Goal: Book appointment/travel/reservation

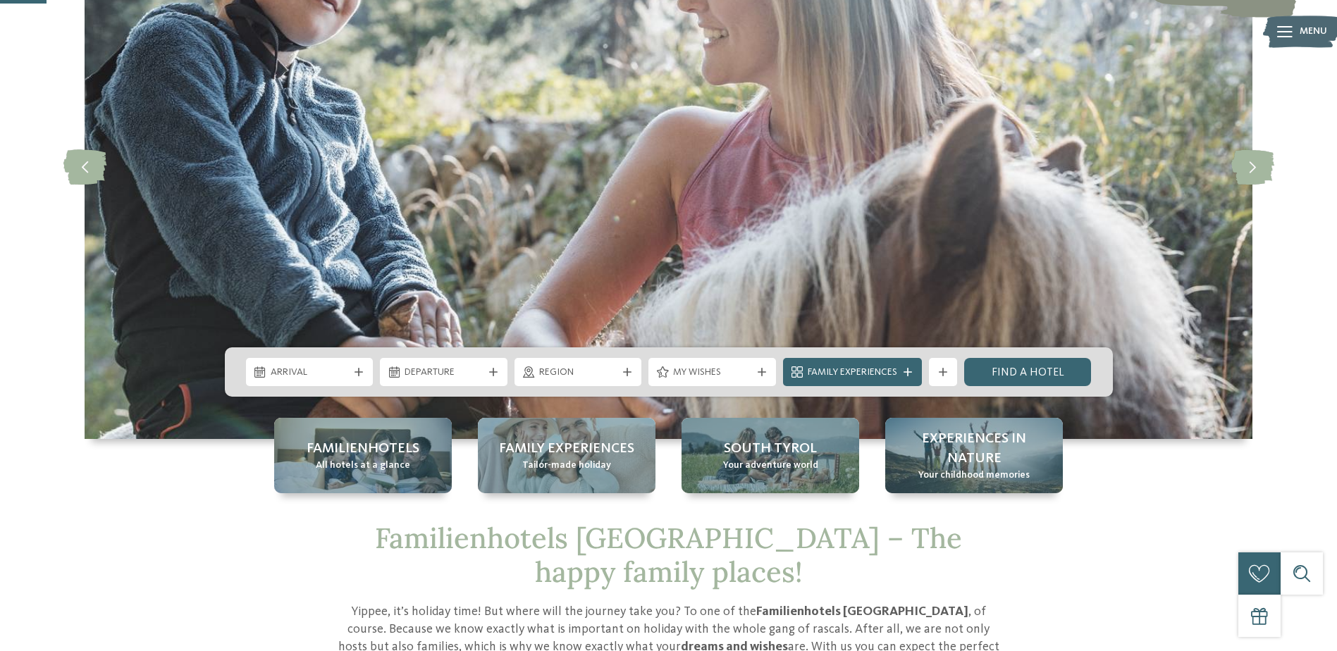
scroll to position [211, 0]
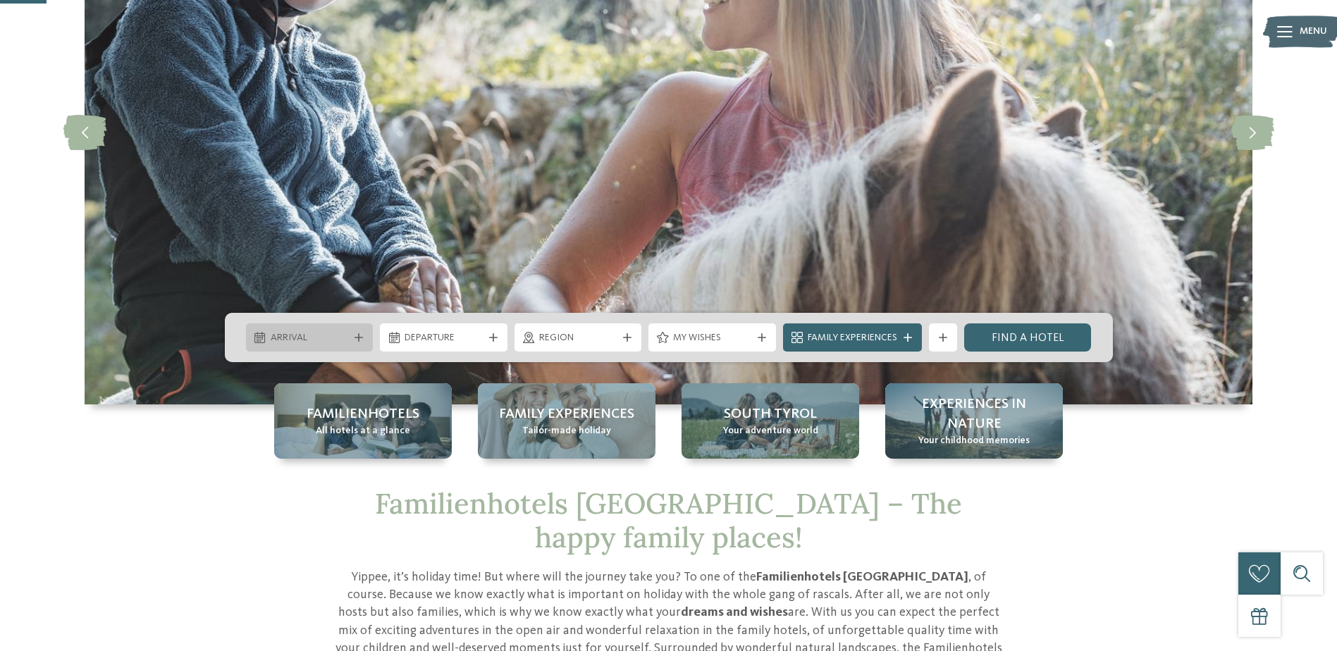
click at [328, 344] on span "Arrival" at bounding box center [310, 338] width 78 height 14
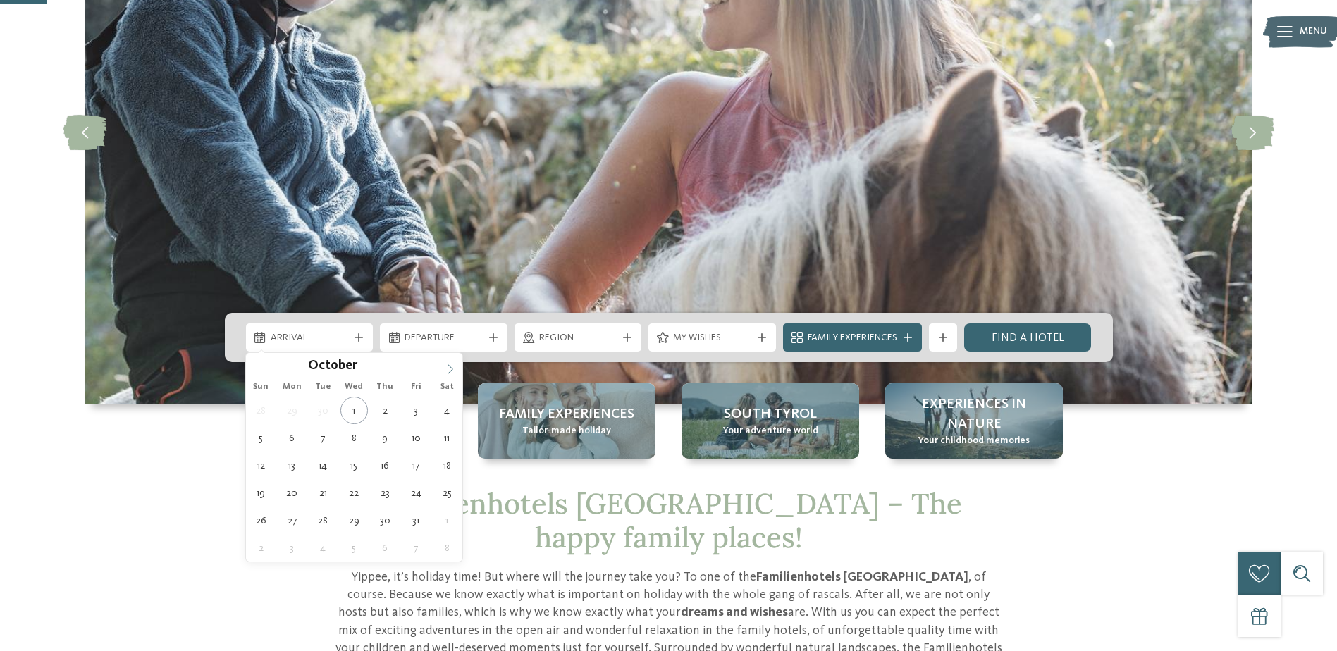
click at [452, 370] on icon at bounding box center [450, 368] width 5 height 9
type input "****"
click at [452, 370] on icon at bounding box center [450, 368] width 5 height 9
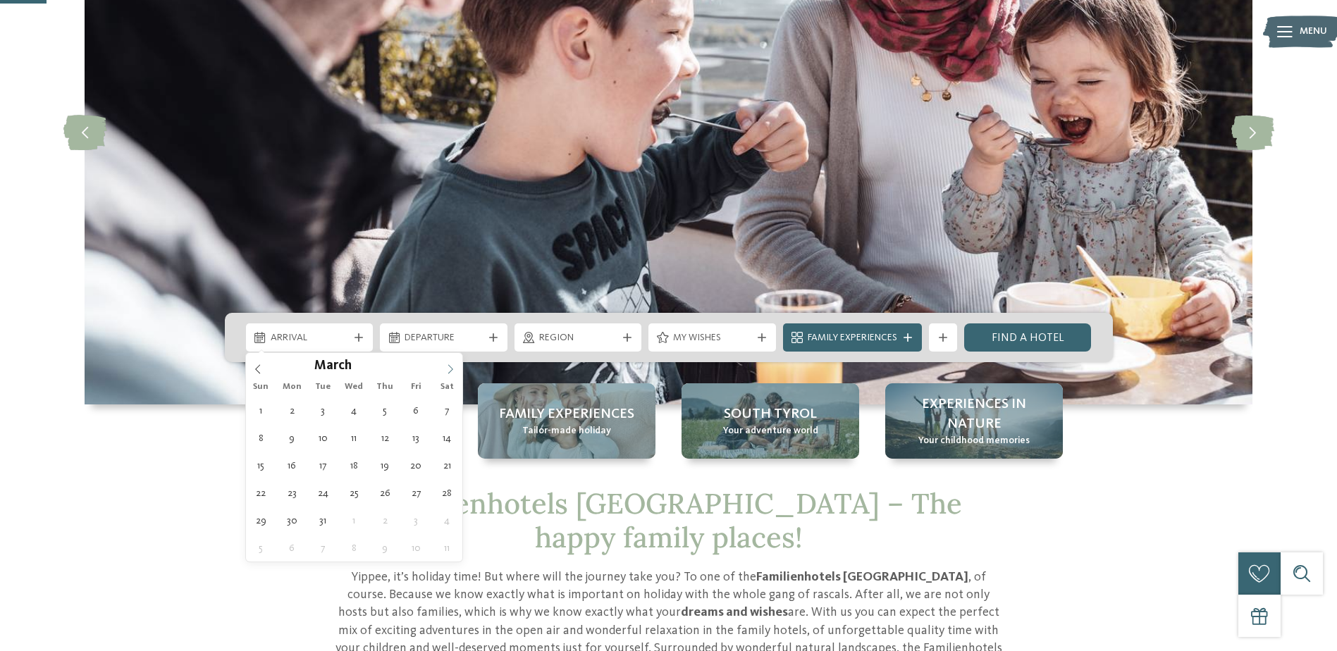
click at [452, 370] on icon at bounding box center [450, 368] width 5 height 9
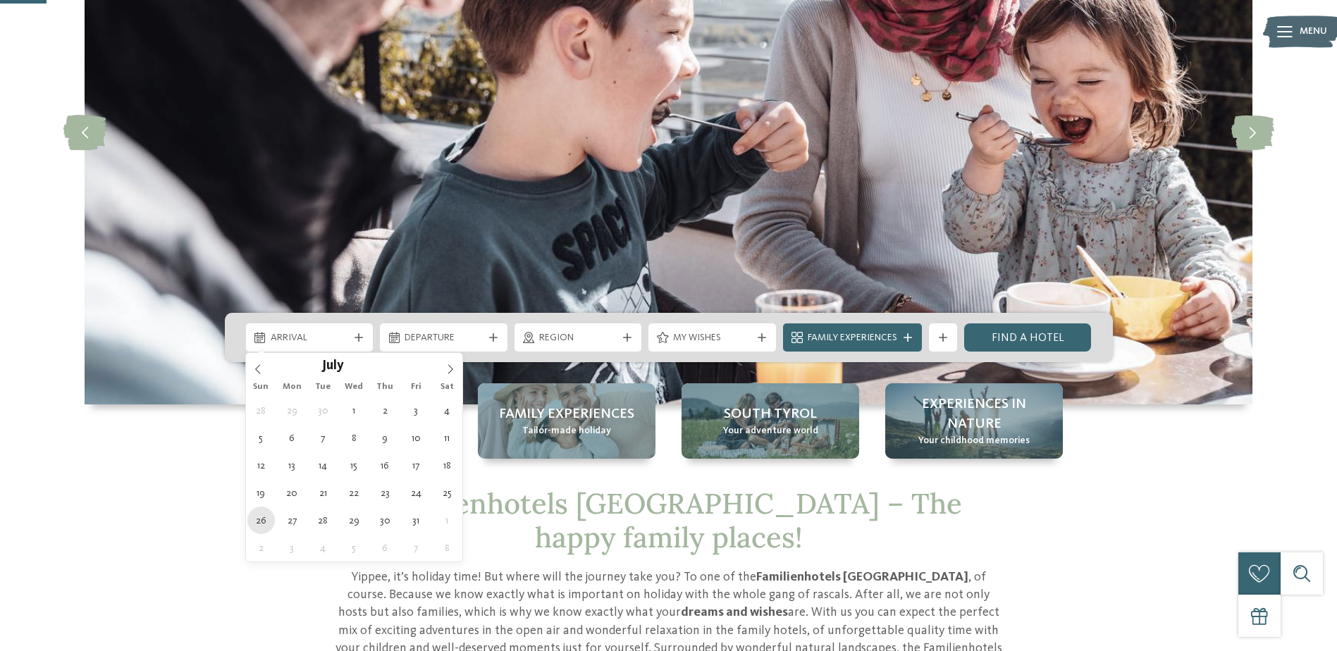
type div "26.07.2026"
type input "****"
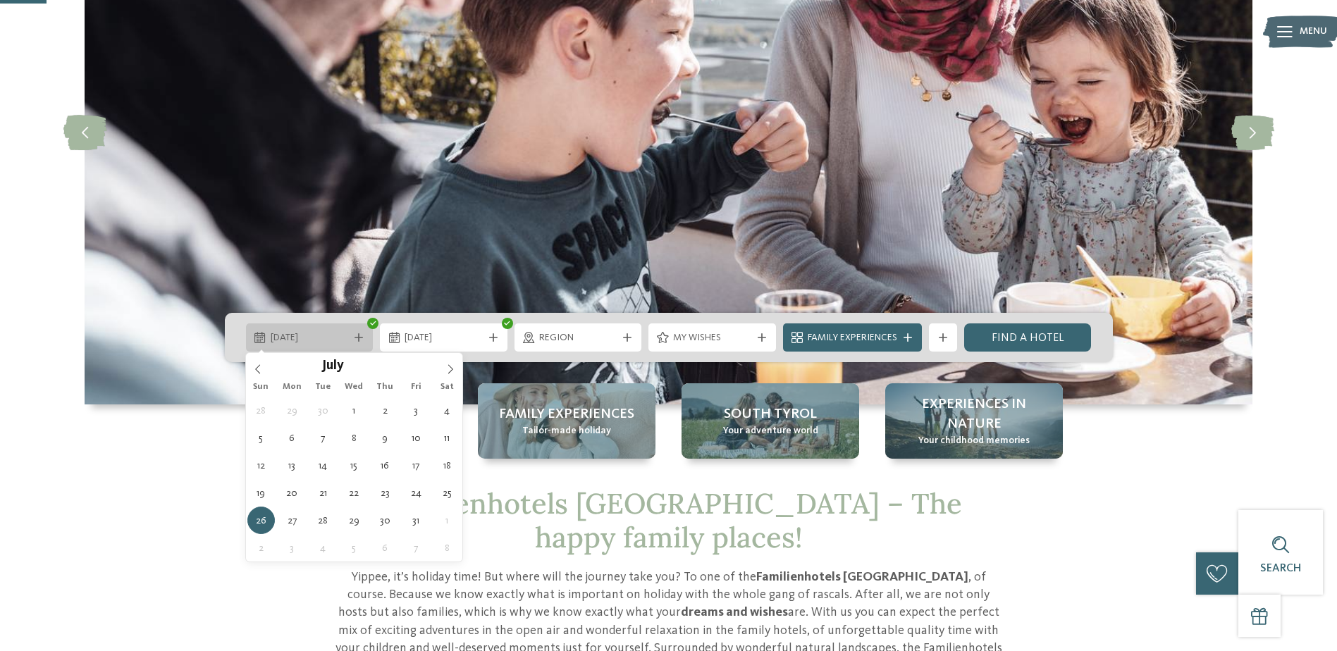
click at [362, 338] on icon at bounding box center [359, 337] width 8 height 8
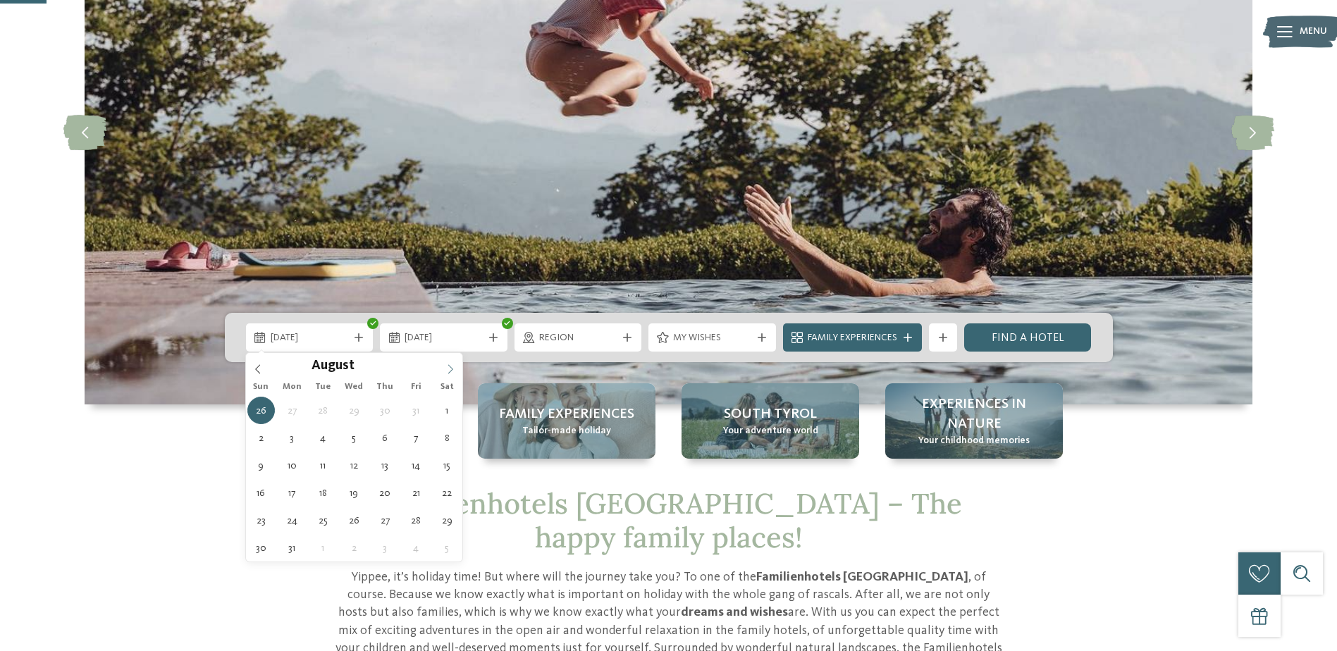
click at [445, 367] on span at bounding box center [450, 365] width 24 height 24
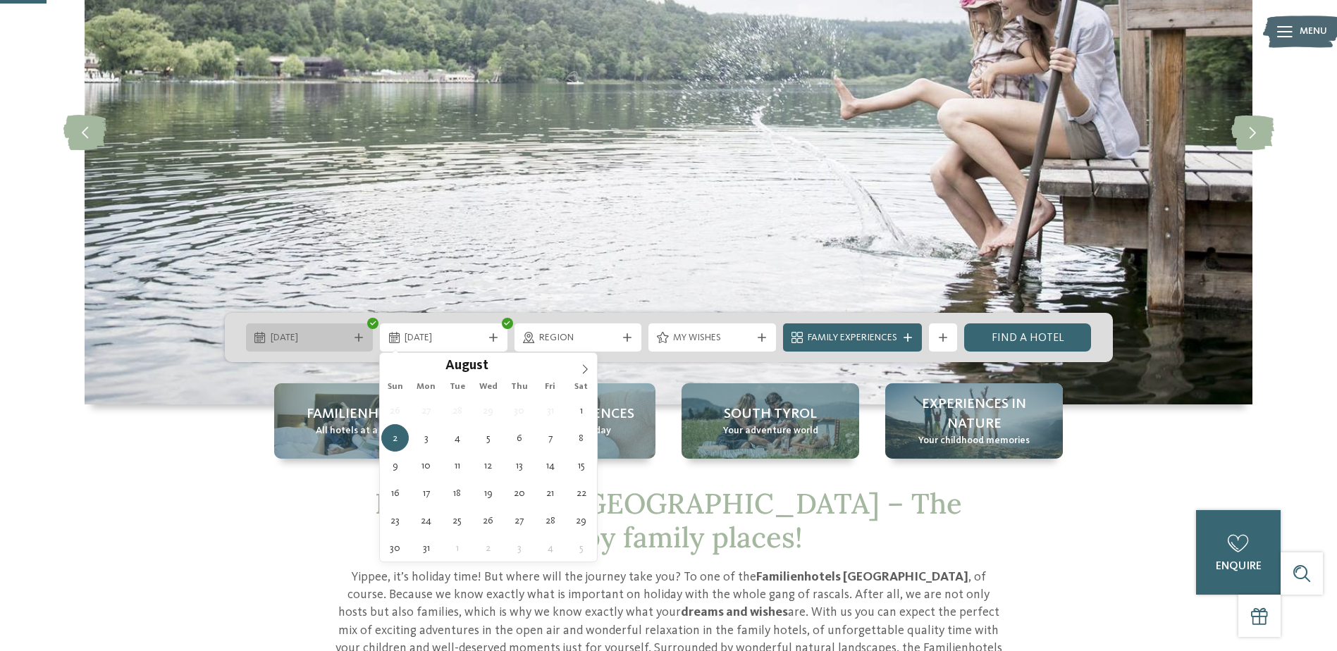
click at [360, 339] on icon at bounding box center [359, 337] width 8 height 8
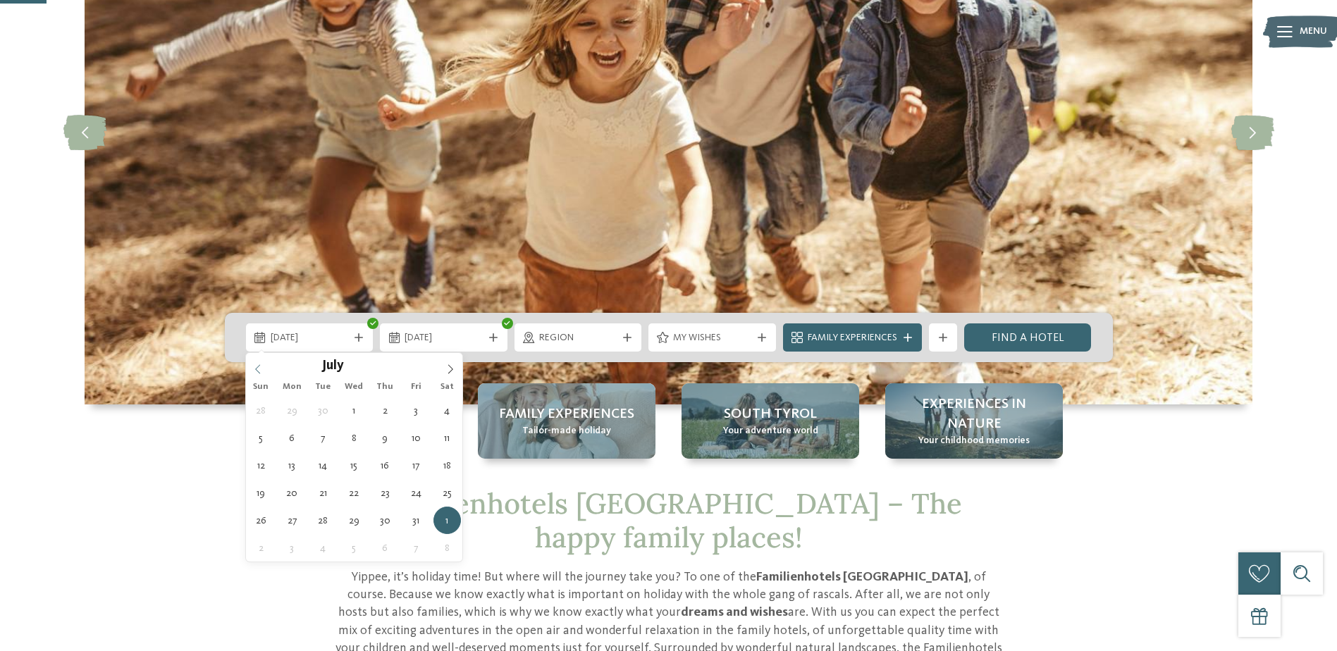
click at [257, 368] on icon at bounding box center [258, 369] width 10 height 10
type div "[DATE]"
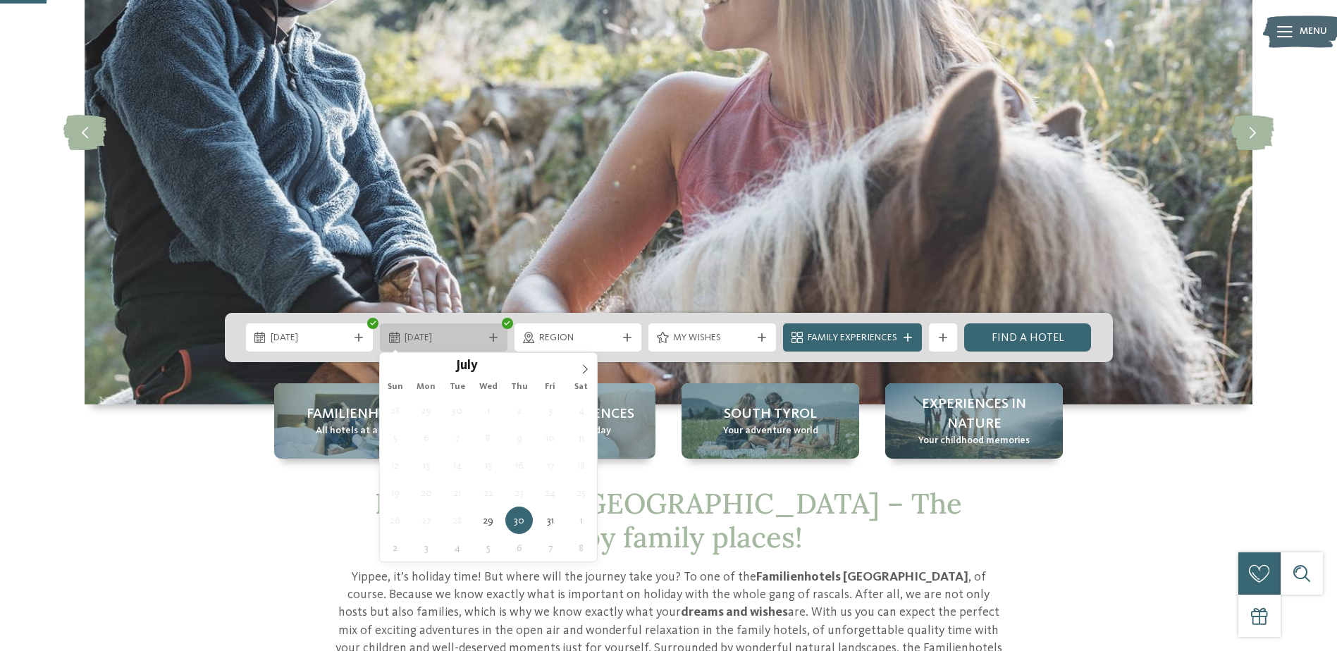
click at [492, 338] on icon at bounding box center [493, 337] width 8 height 8
click at [586, 369] on icon at bounding box center [585, 369] width 10 height 10
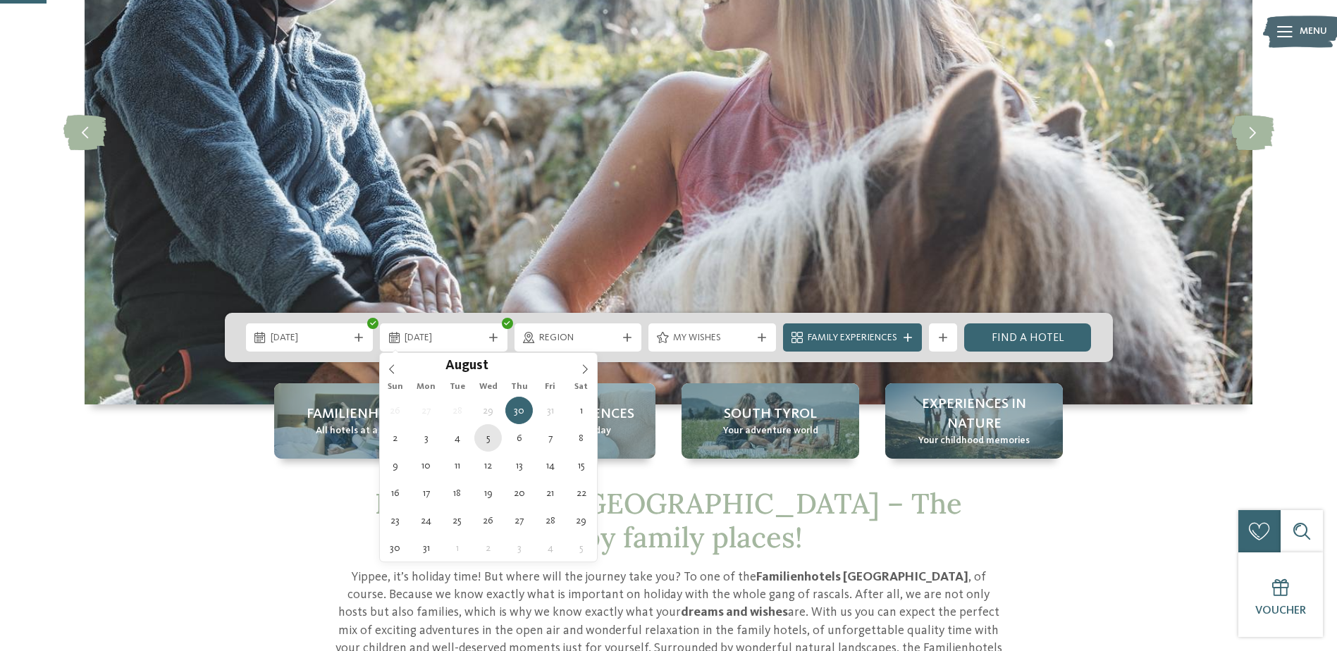
type div "[DATE]"
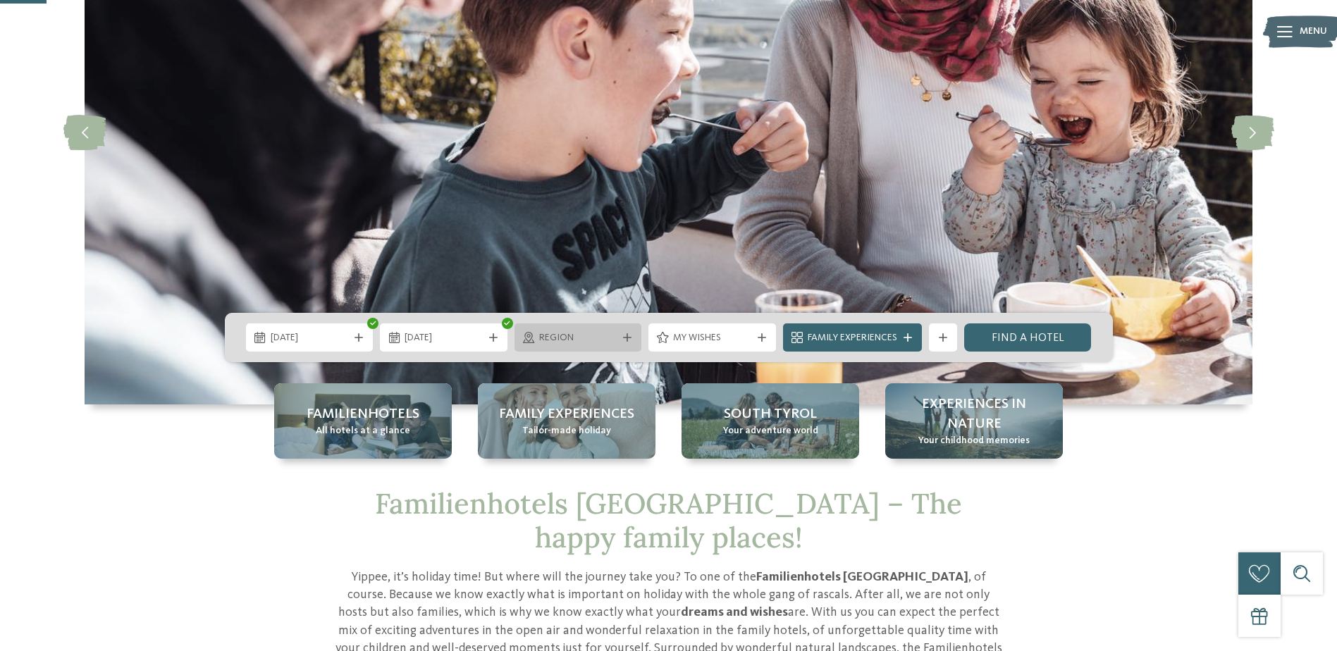
click at [606, 337] on span "Region" at bounding box center [578, 338] width 78 height 14
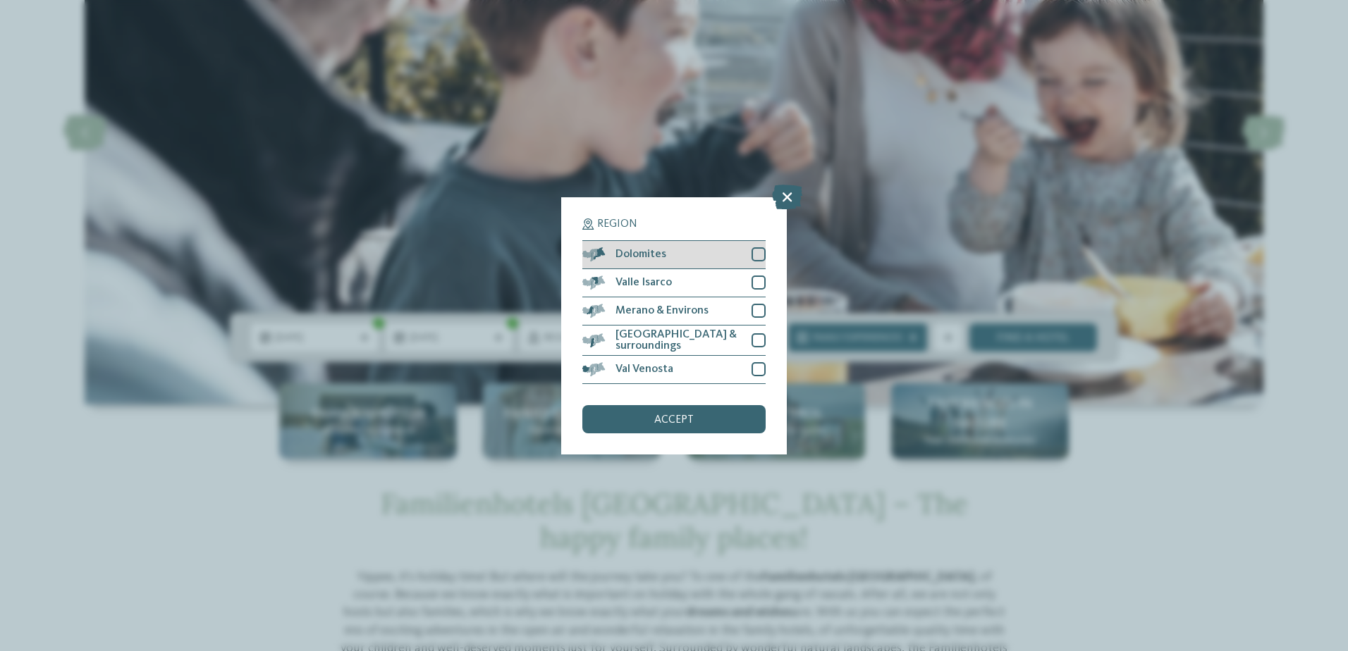
click at [755, 256] on div at bounding box center [758, 254] width 14 height 14
click at [675, 420] on span "accept" at bounding box center [673, 419] width 39 height 11
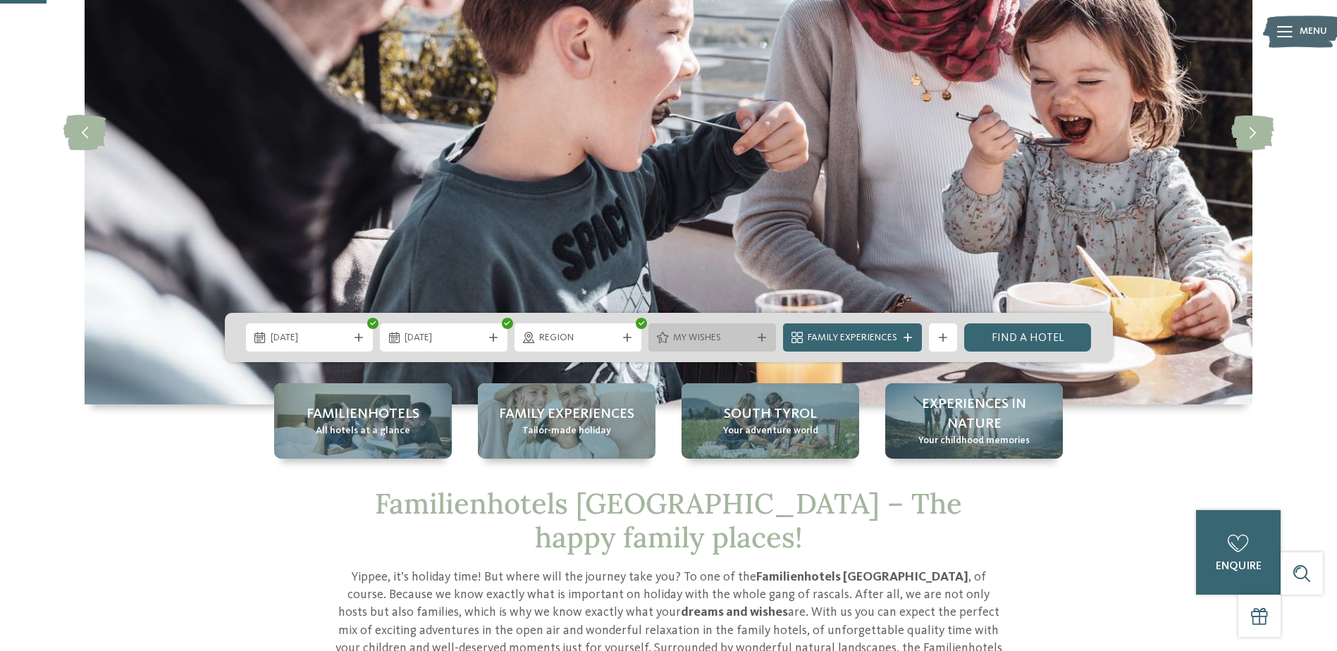
click at [734, 339] on span "My wishes" at bounding box center [712, 338] width 78 height 14
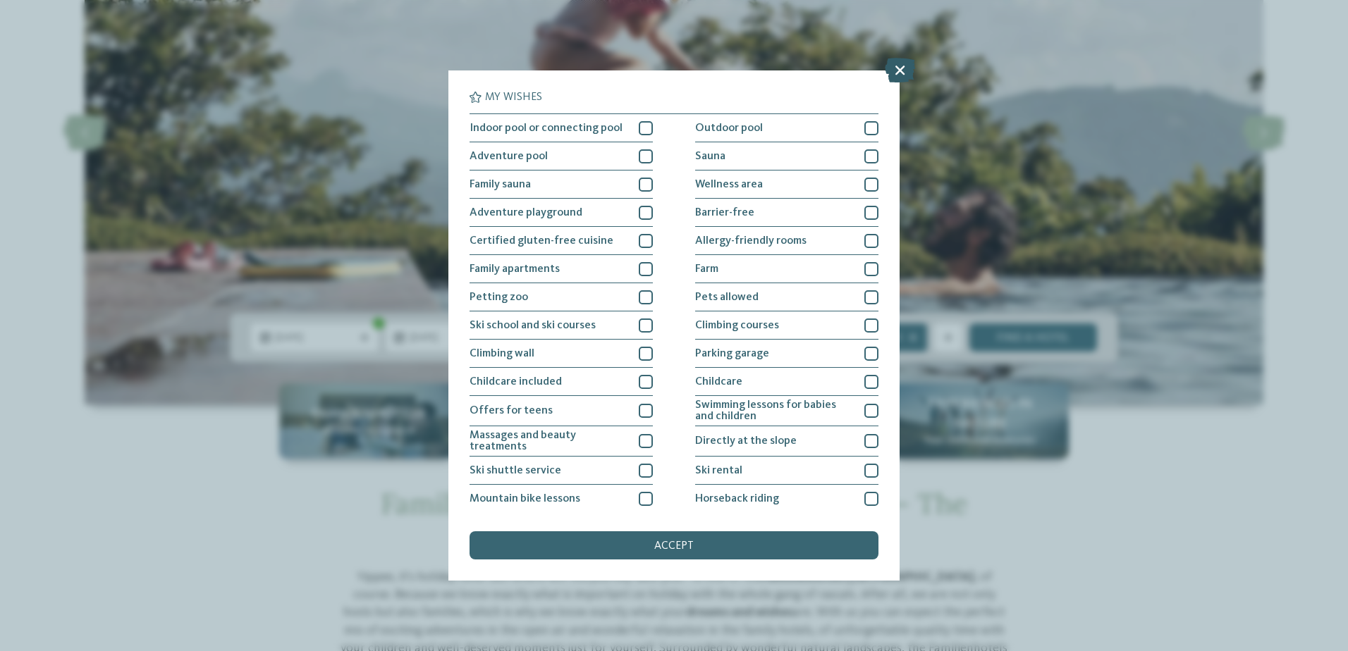
click at [895, 68] on icon at bounding box center [900, 70] width 30 height 25
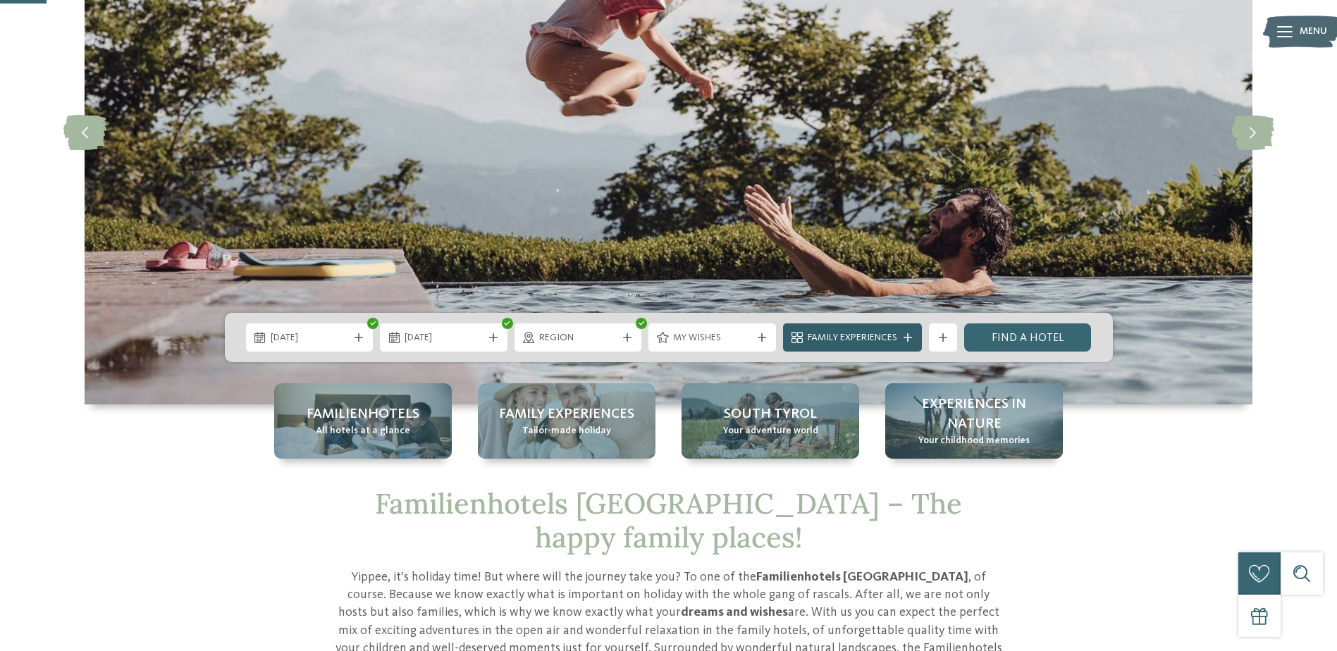
click at [880, 343] on span "Family Experiences" at bounding box center [853, 338] width 90 height 14
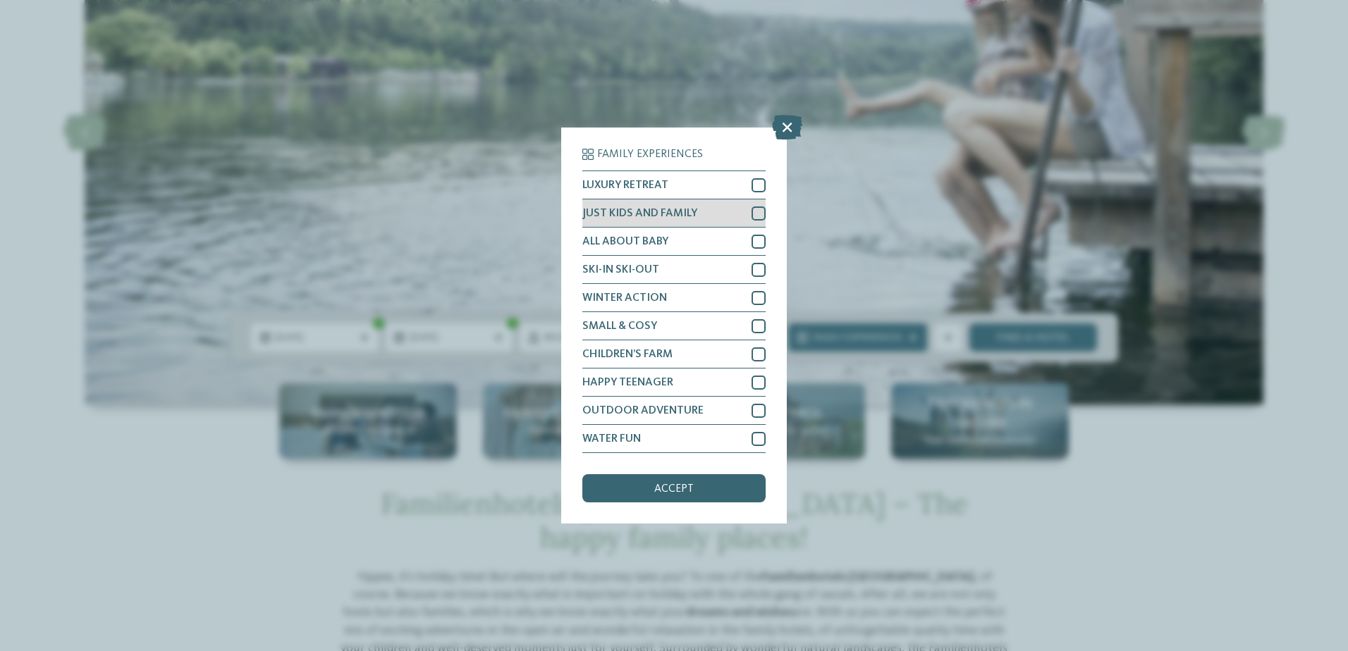
click at [758, 214] on div at bounding box center [758, 214] width 14 height 14
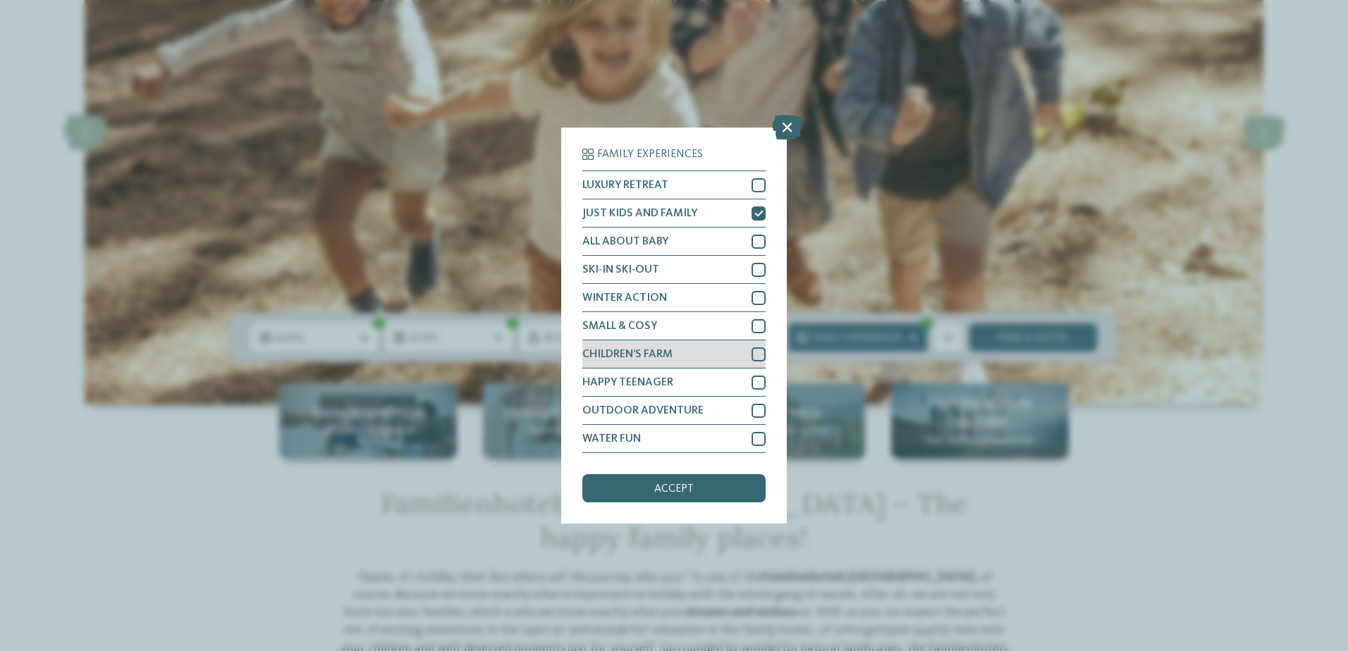
click at [761, 357] on div at bounding box center [758, 355] width 14 height 14
click at [756, 439] on div at bounding box center [758, 439] width 14 height 14
click at [730, 490] on div "accept" at bounding box center [673, 488] width 183 height 28
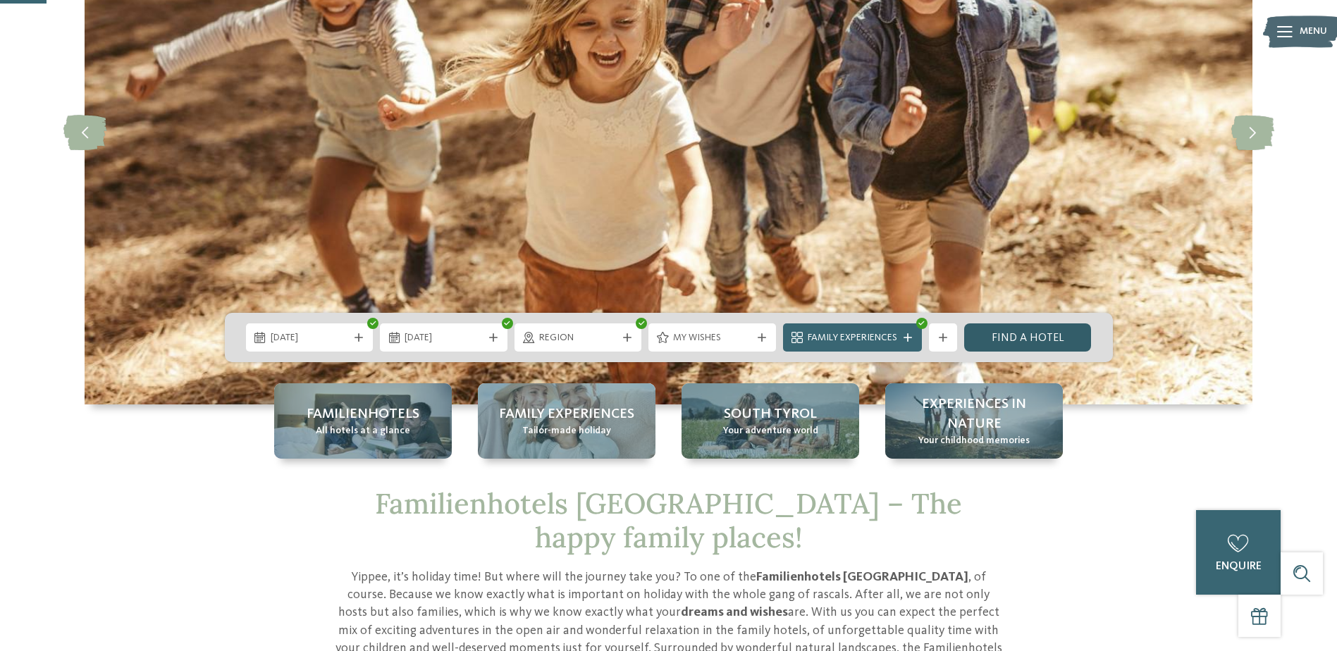
click at [1033, 340] on link "Find a hotel" at bounding box center [1028, 338] width 128 height 28
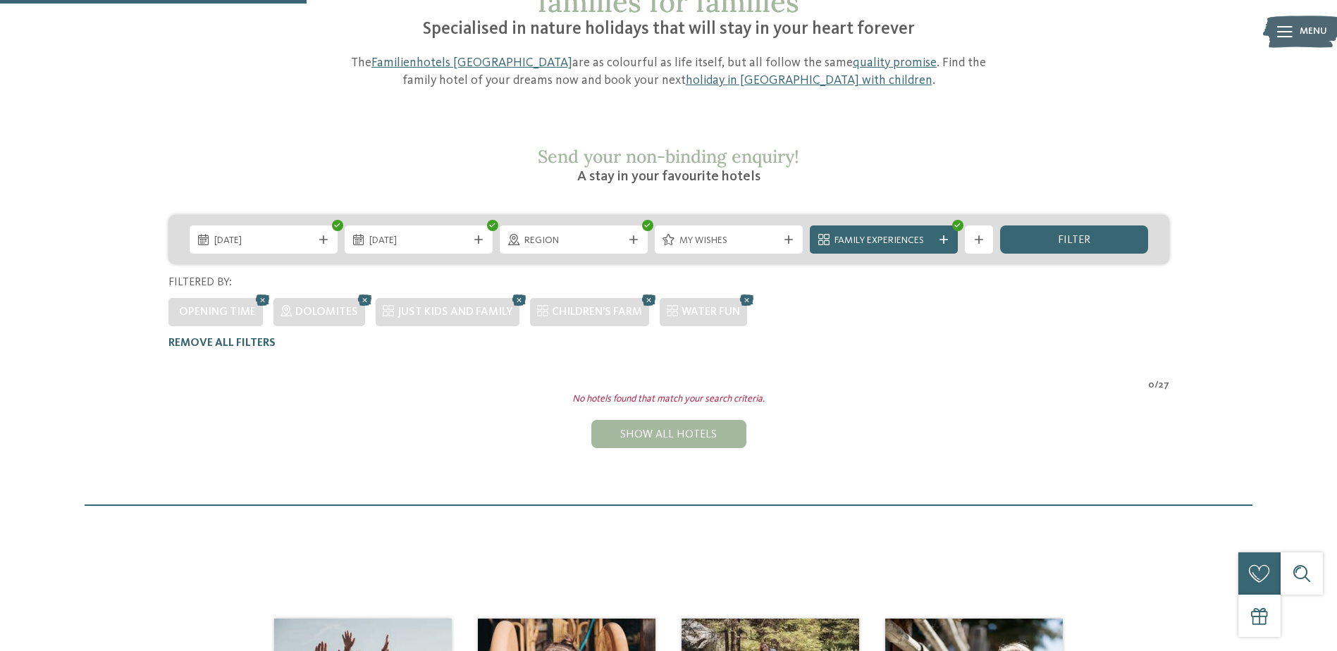
scroll to position [147, 0]
click at [896, 235] on span "Family Experiences" at bounding box center [884, 242] width 99 height 14
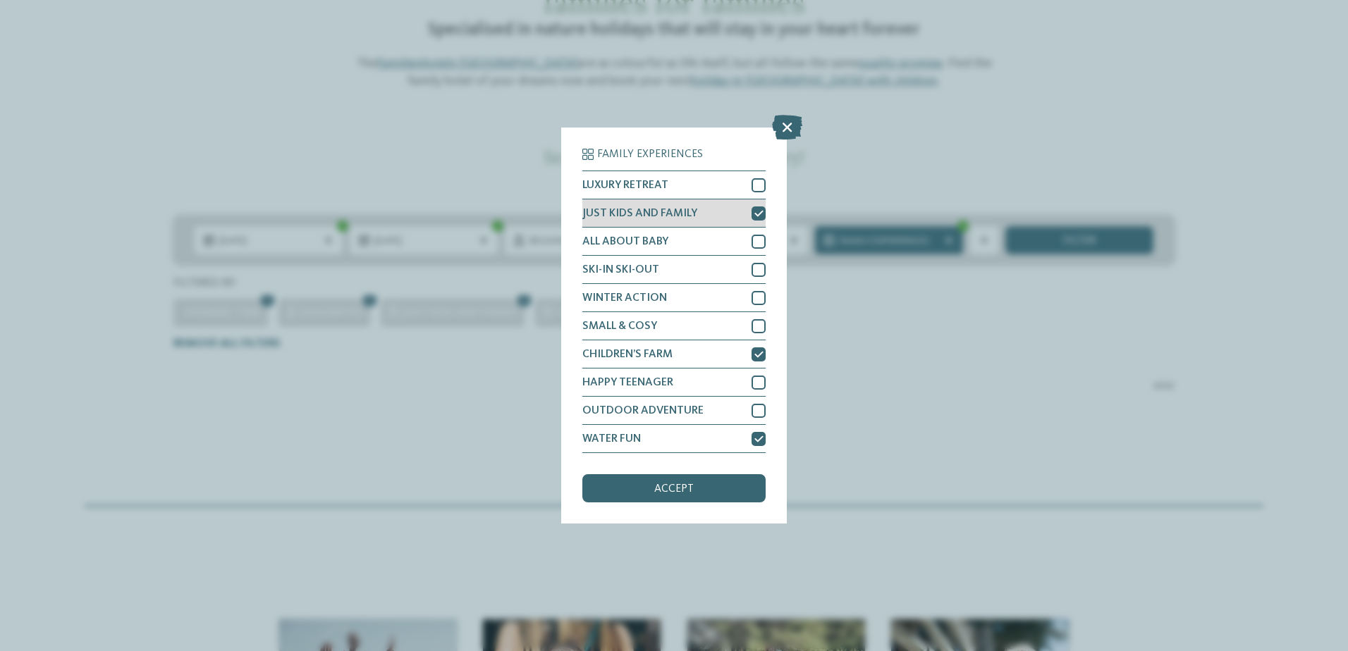
click at [756, 210] on icon at bounding box center [758, 213] width 9 height 8
click at [756, 346] on div "CHILDREN’S FARM" at bounding box center [673, 354] width 183 height 28
click at [762, 439] on icon at bounding box center [758, 439] width 9 height 8
click at [718, 494] on div "accept" at bounding box center [673, 488] width 183 height 28
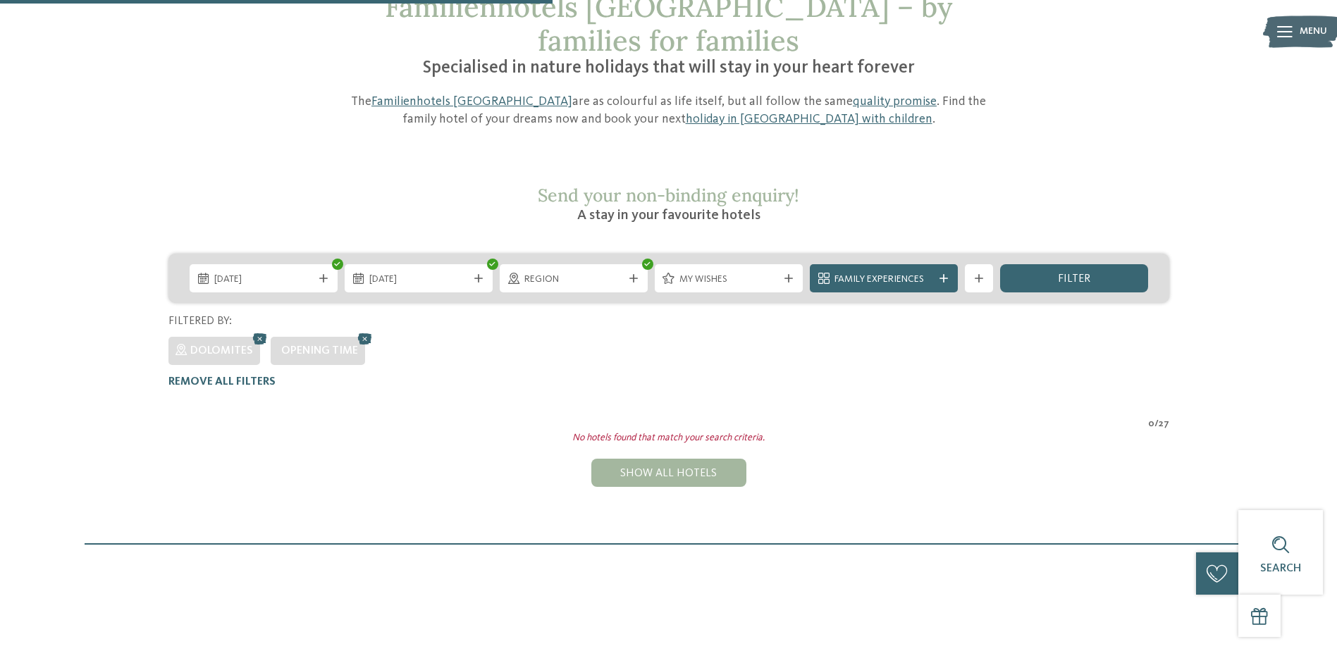
scroll to position [76, 0]
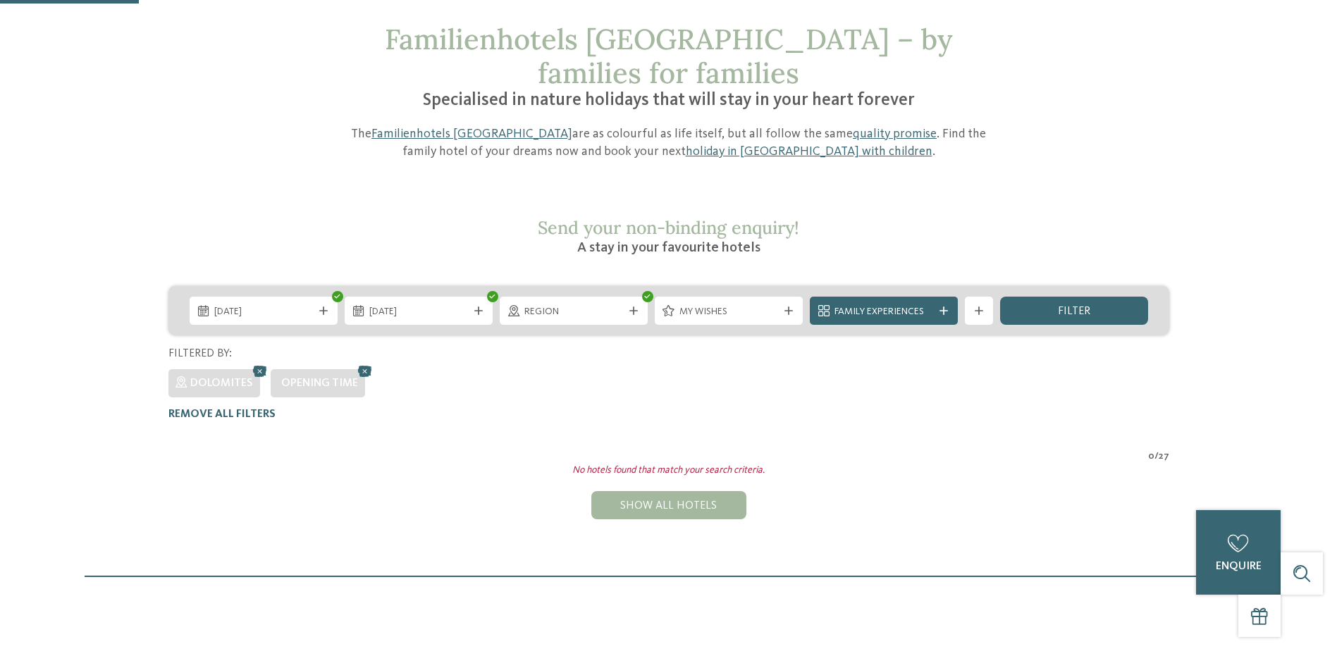
click at [1059, 306] on span "filter" at bounding box center [1074, 311] width 32 height 11
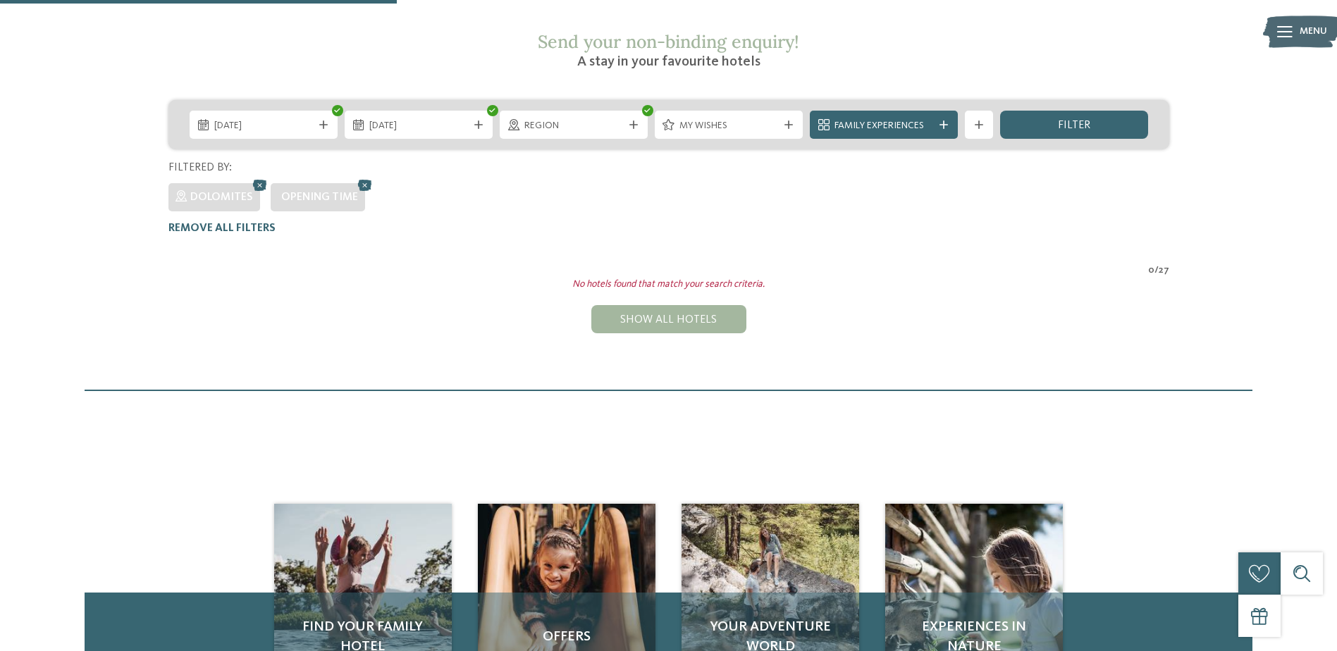
scroll to position [217, 0]
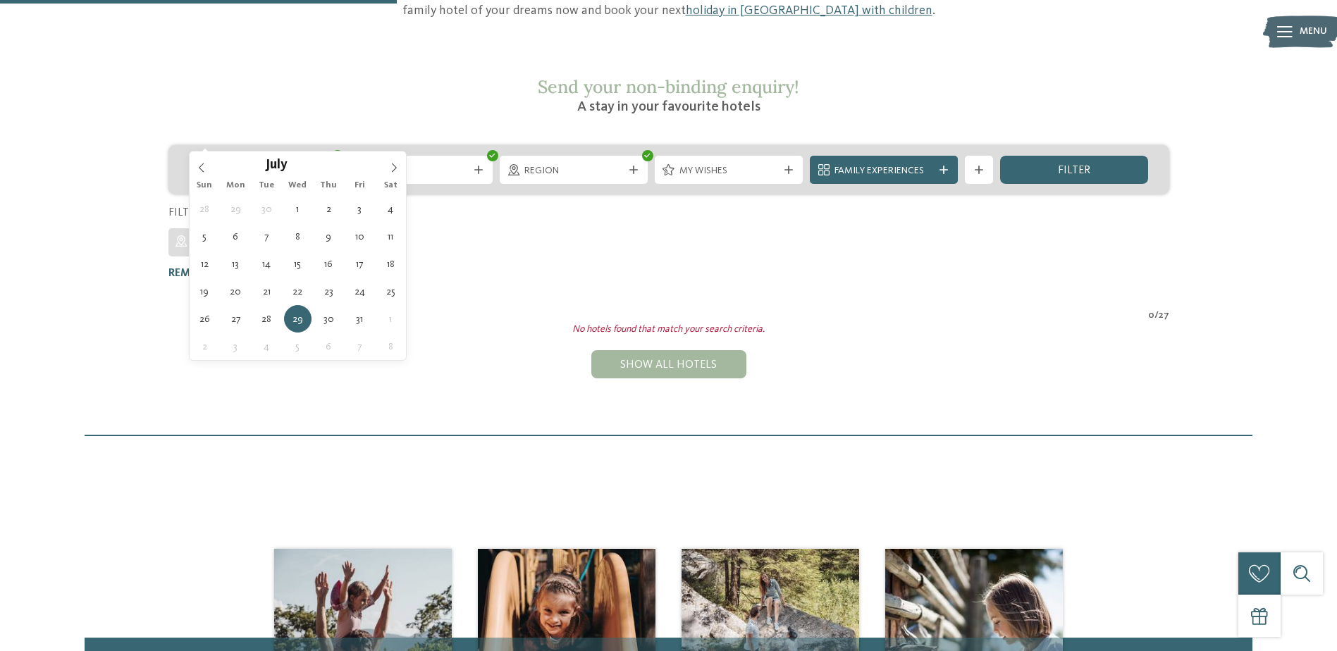
click at [324, 166] on icon at bounding box center [323, 170] width 8 height 8
click at [638, 231] on div "[DATE] [DATE] Region" at bounding box center [669, 212] width 1170 height 135
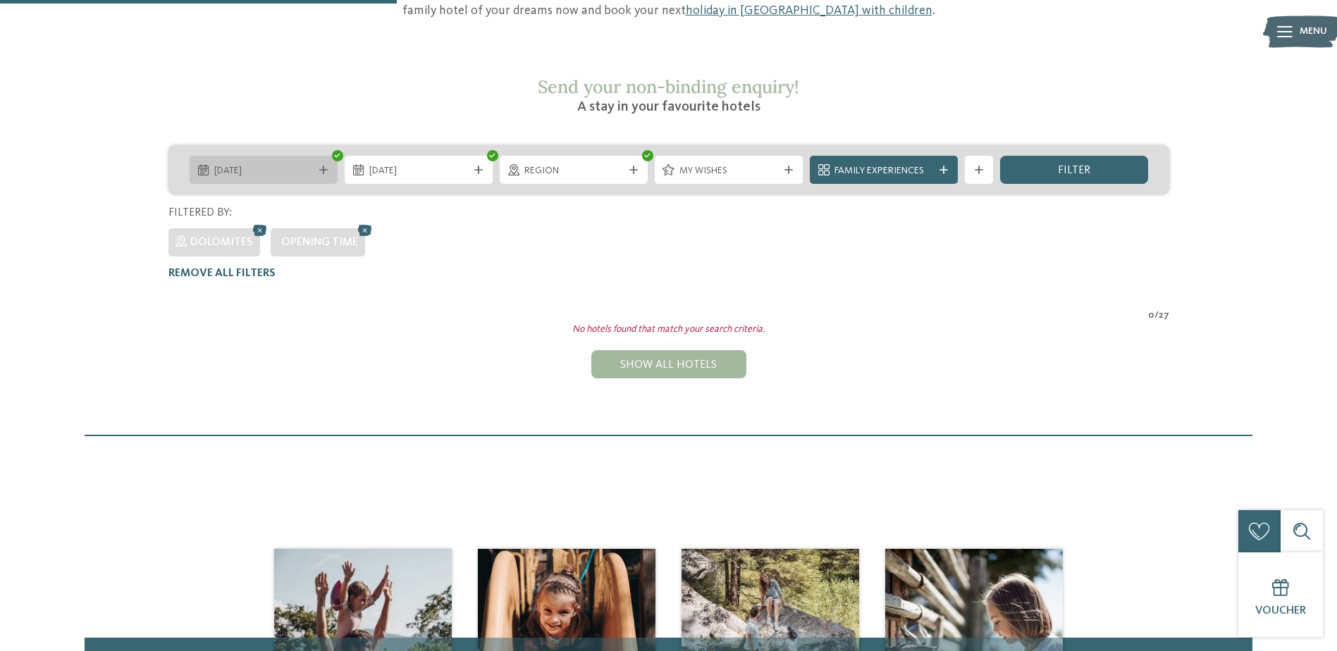
click at [299, 164] on span "[DATE]" at bounding box center [263, 171] width 99 height 14
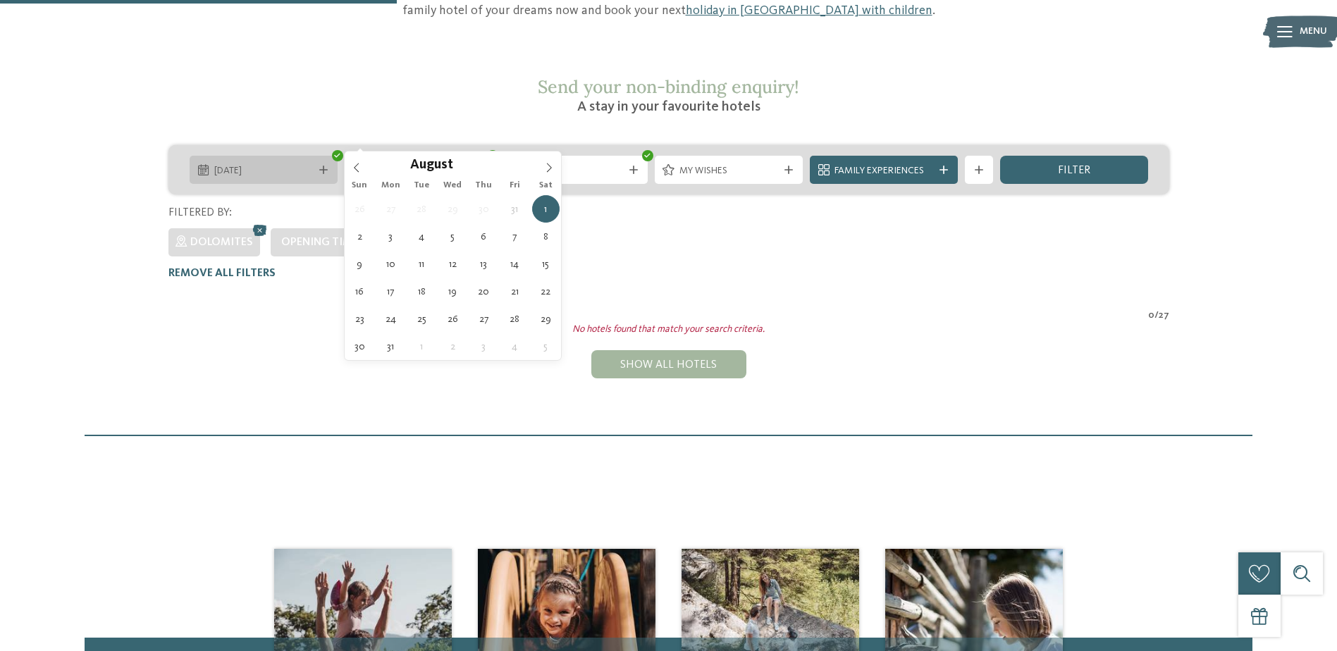
click at [317, 166] on div at bounding box center [324, 170] width 14 height 8
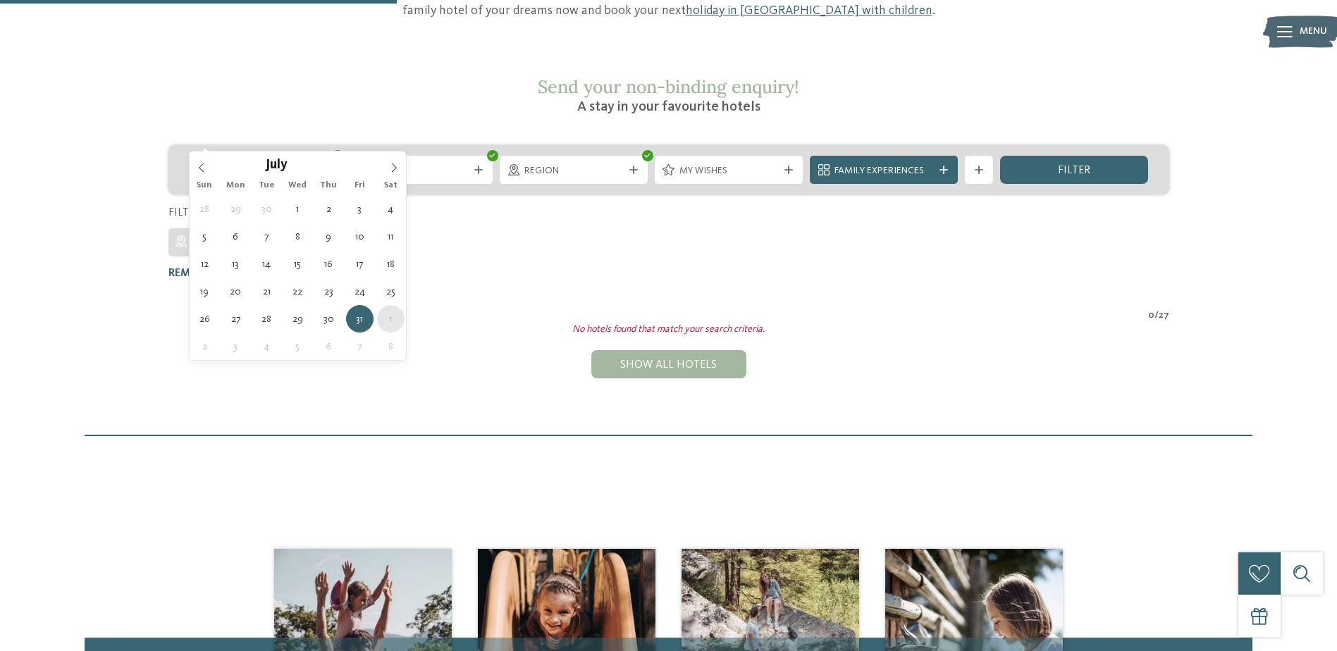
type div "[DATE]"
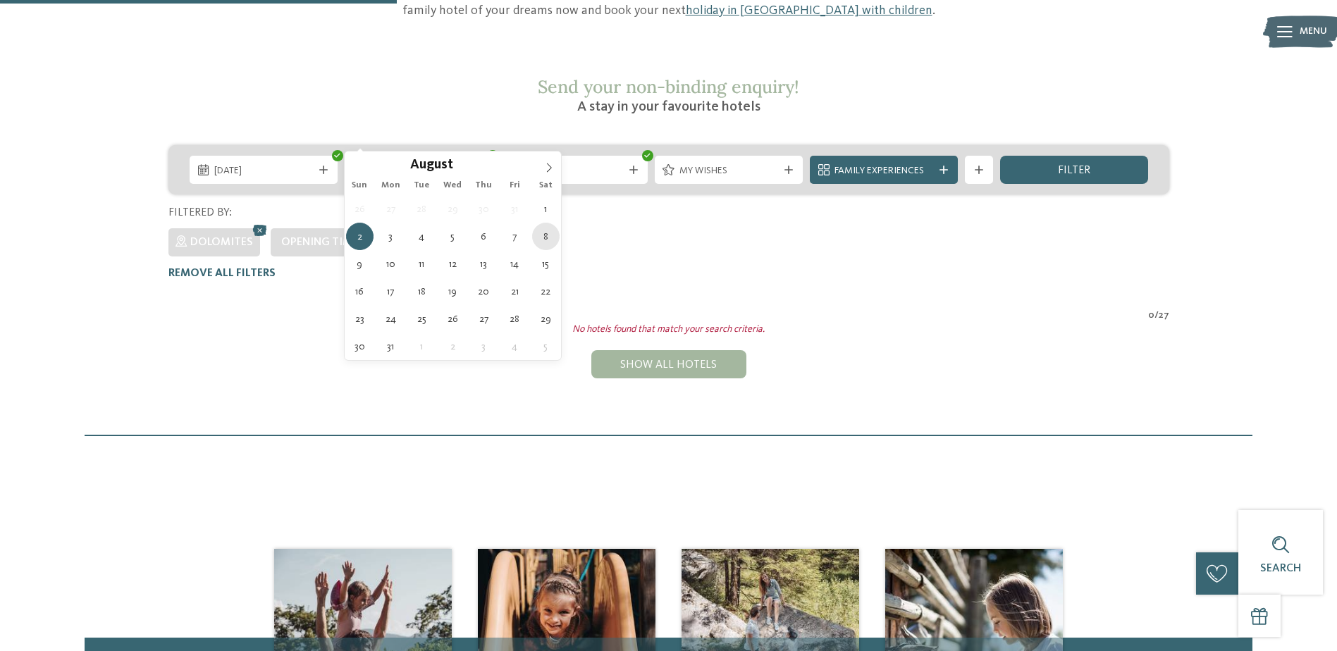
type div "[DATE]"
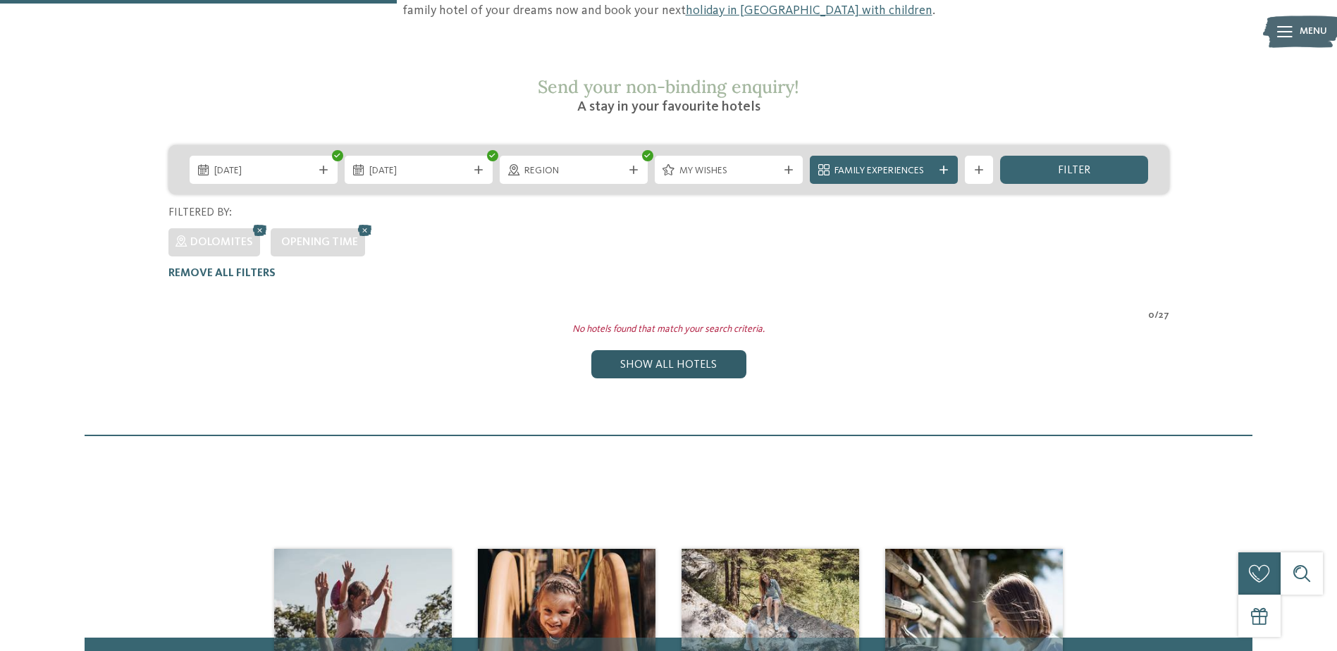
click at [711, 350] on div "Show all hotels" at bounding box center [668, 364] width 155 height 28
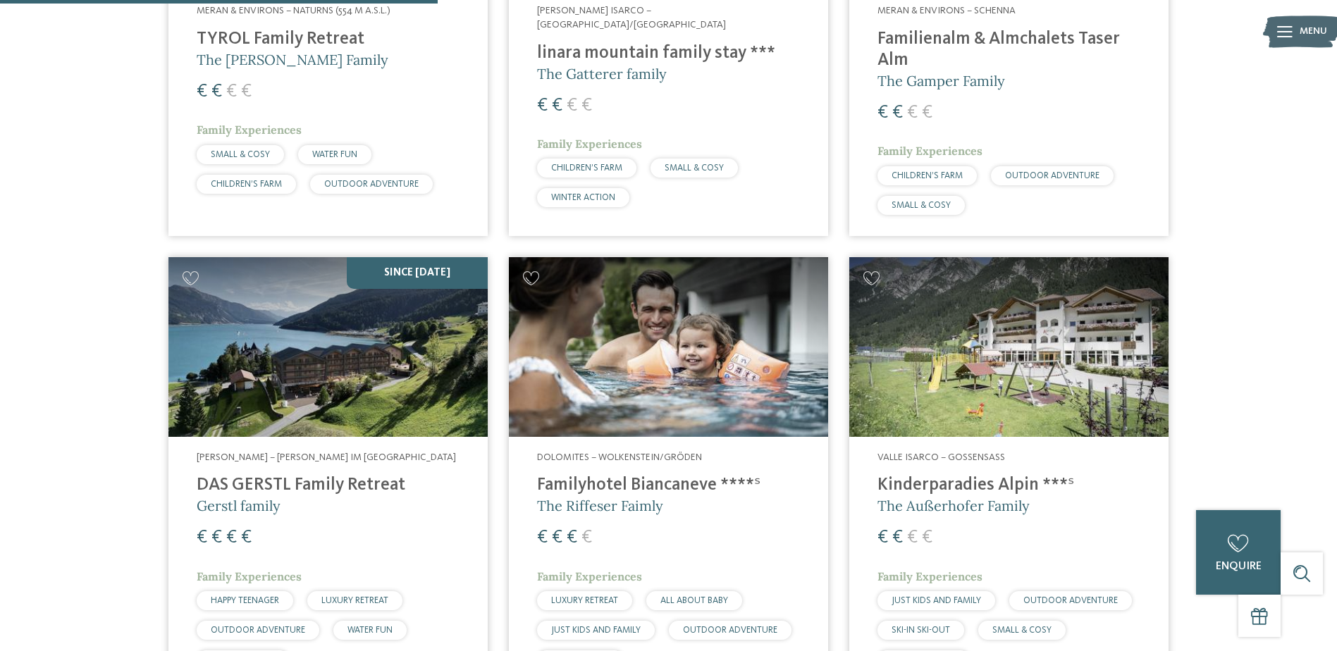
scroll to position [1611, 0]
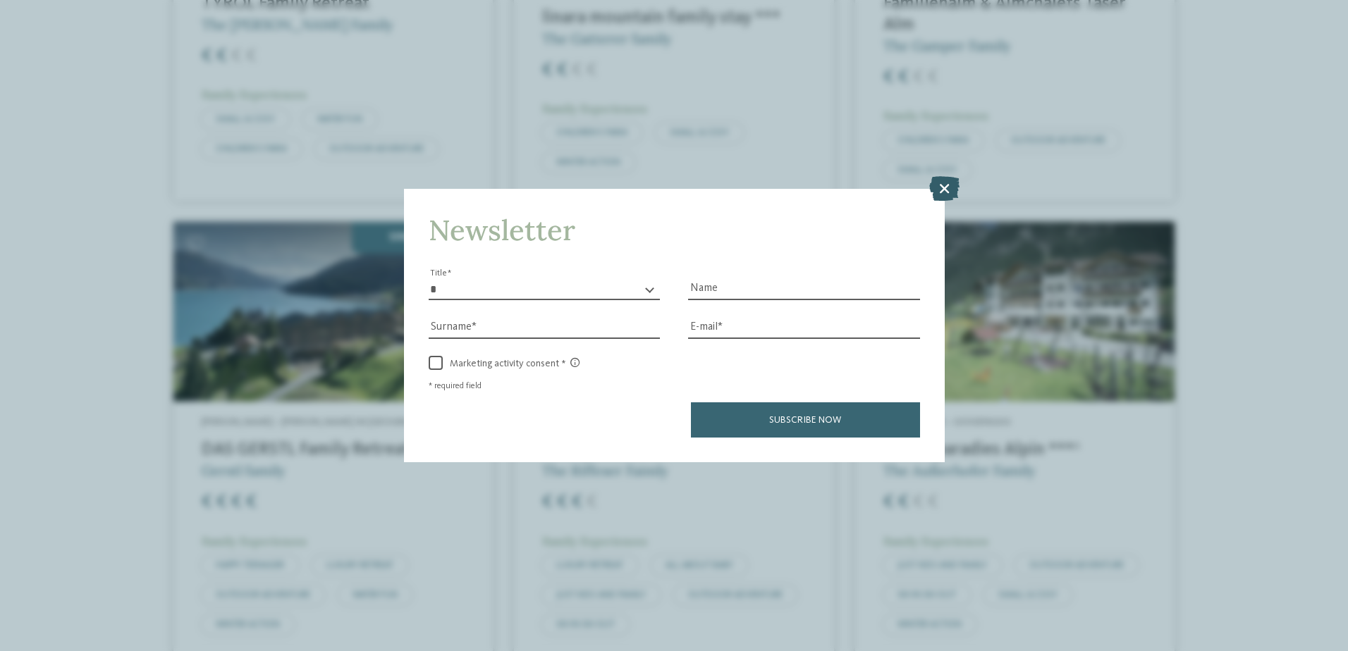
click at [932, 194] on icon at bounding box center [944, 188] width 30 height 25
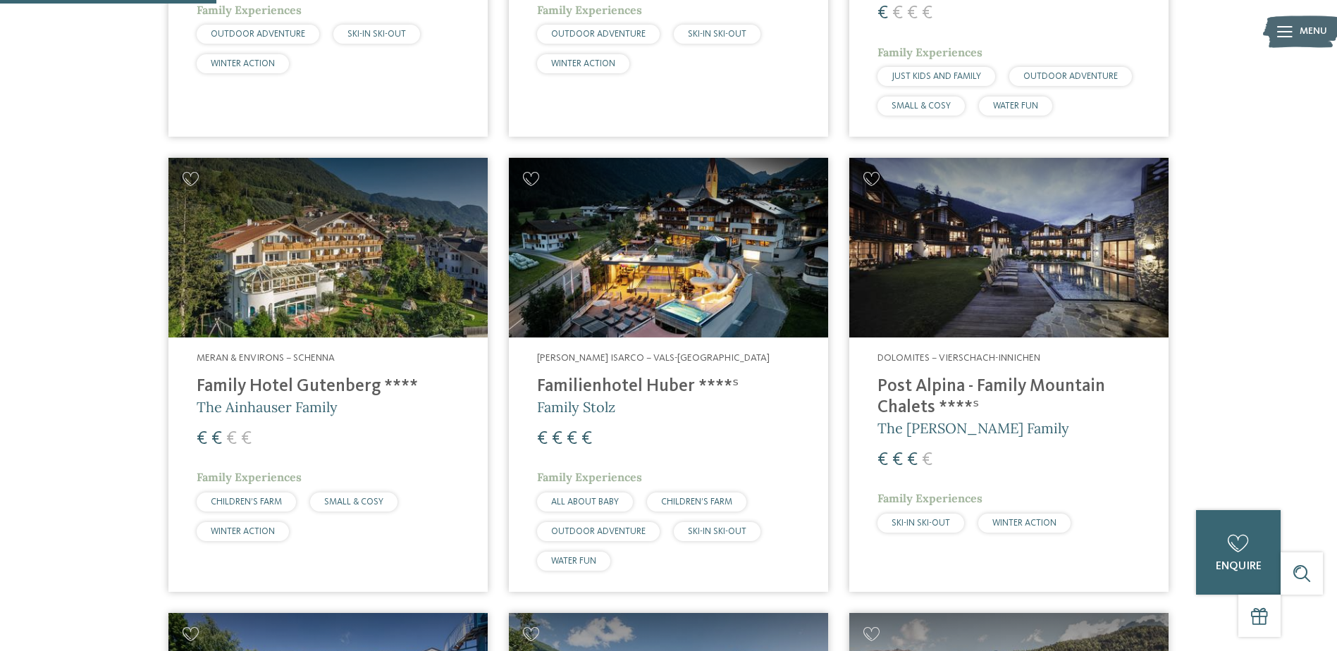
scroll to position [766, 0]
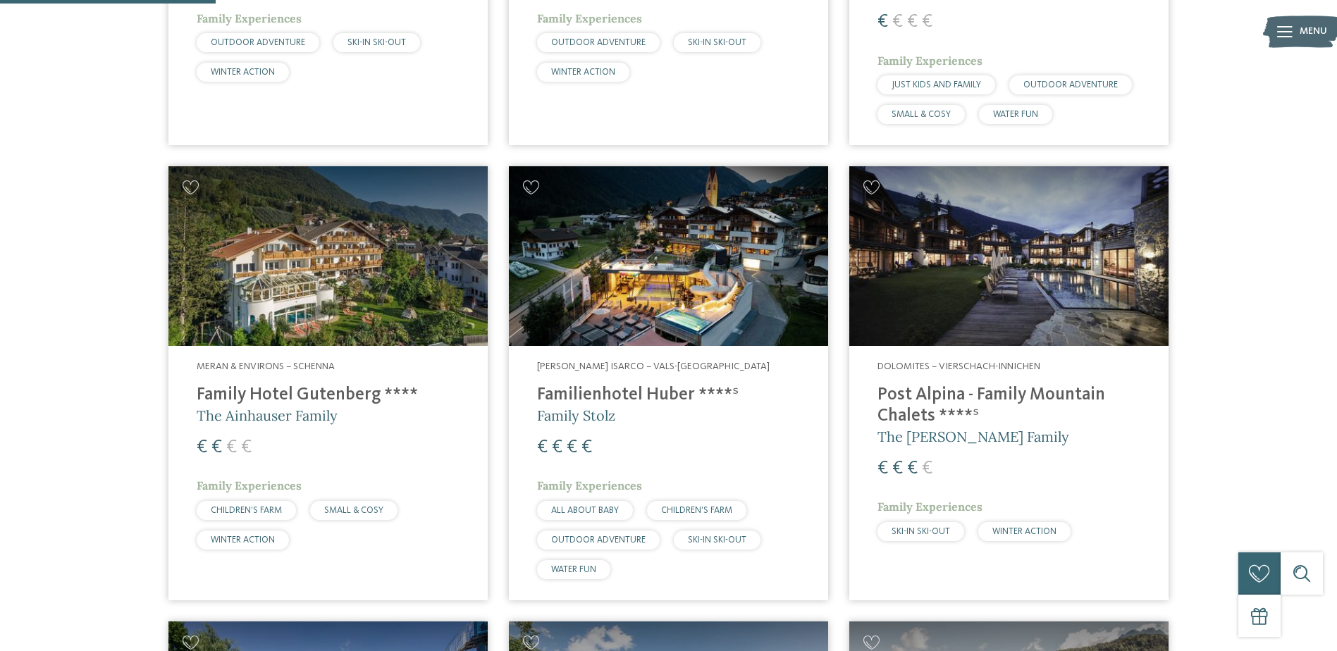
click at [254, 231] on img at bounding box center [327, 256] width 319 height 180
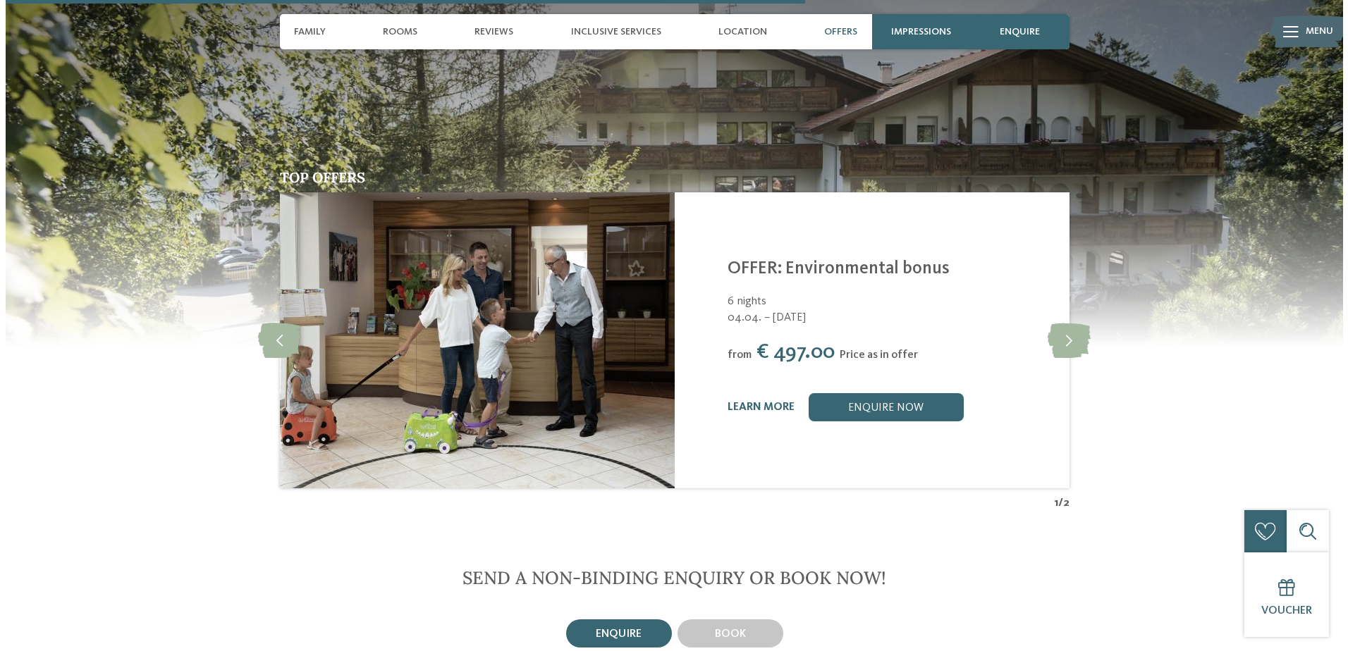
scroll to position [2538, 0]
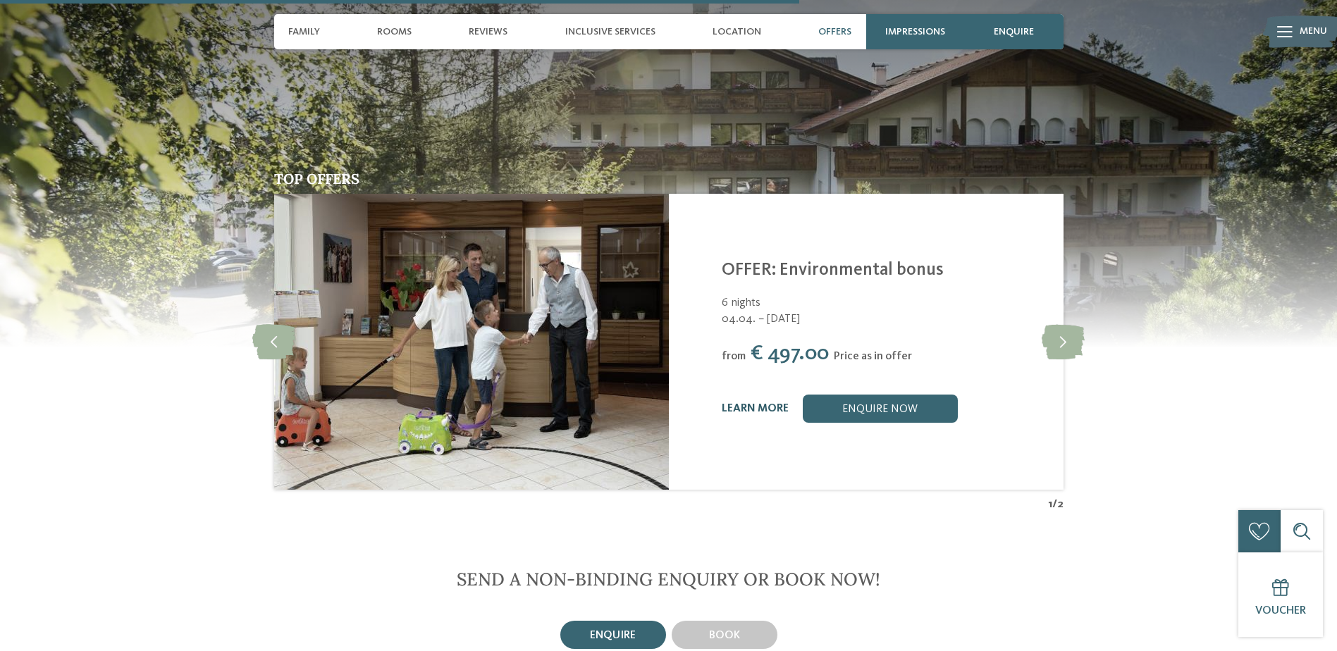
click at [780, 403] on link "learn more" at bounding box center [755, 408] width 67 height 11
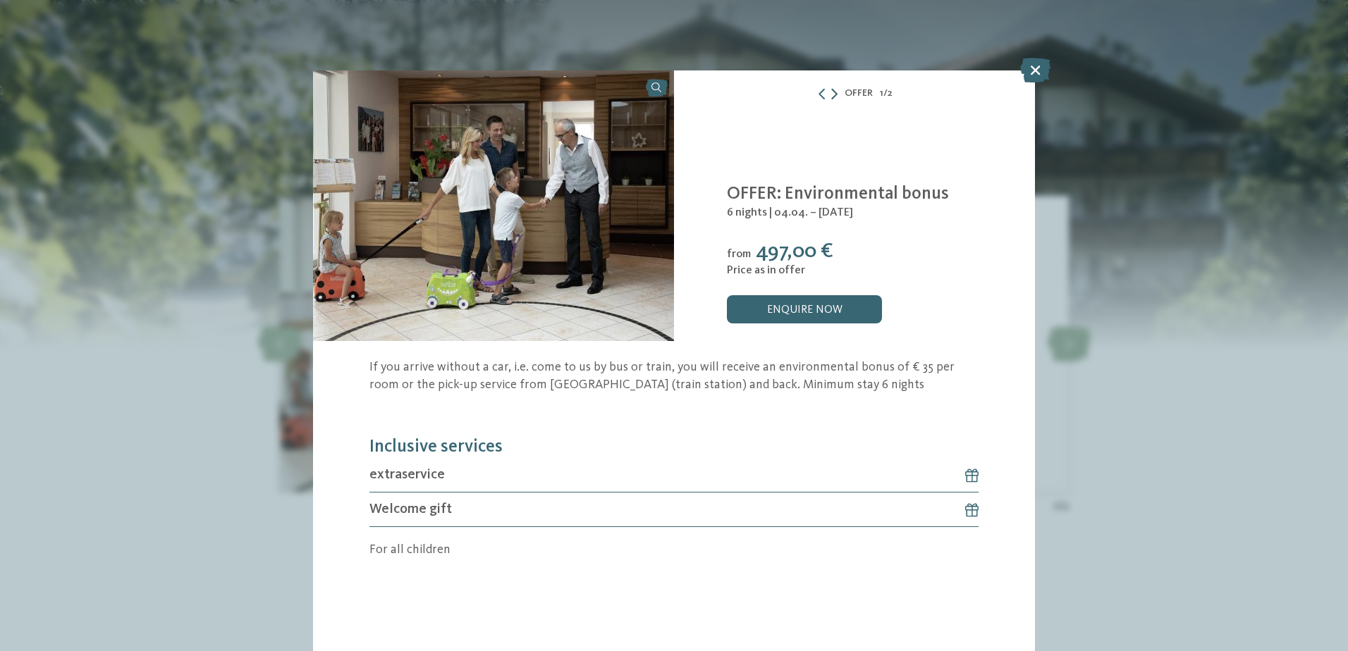
click at [833, 97] on icon at bounding box center [834, 93] width 6 height 11
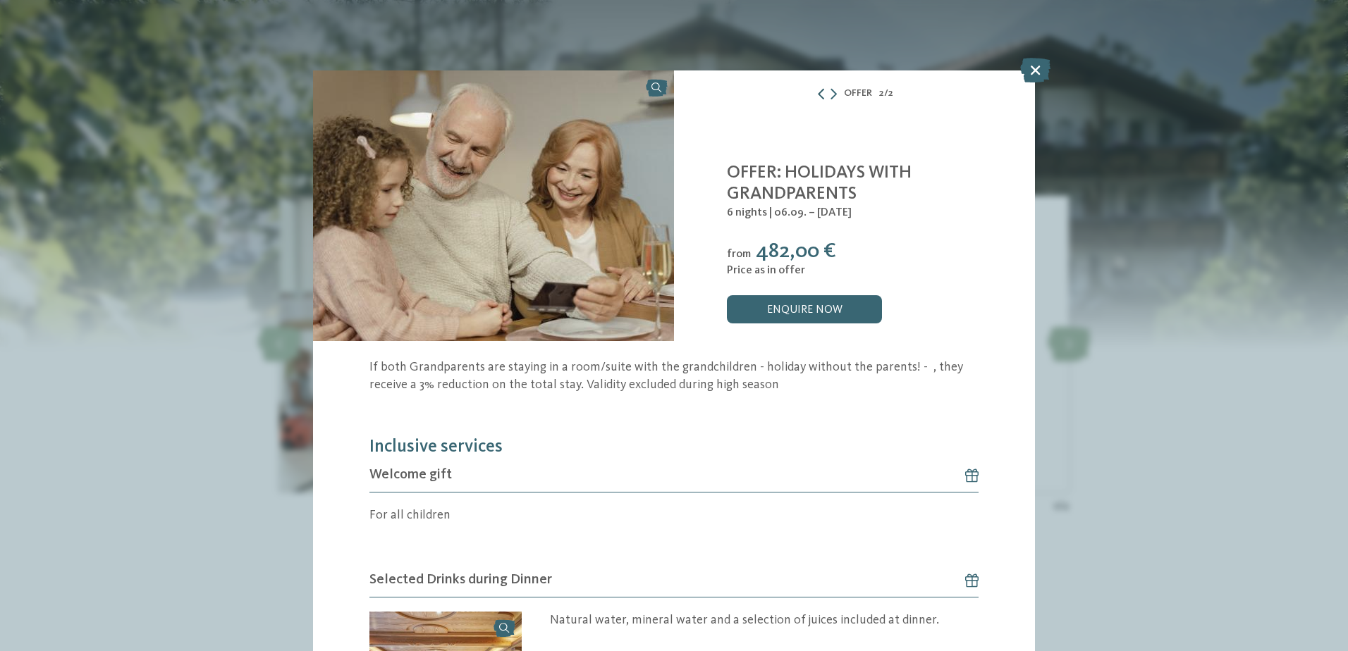
click at [818, 94] on icon at bounding box center [821, 93] width 11 height 11
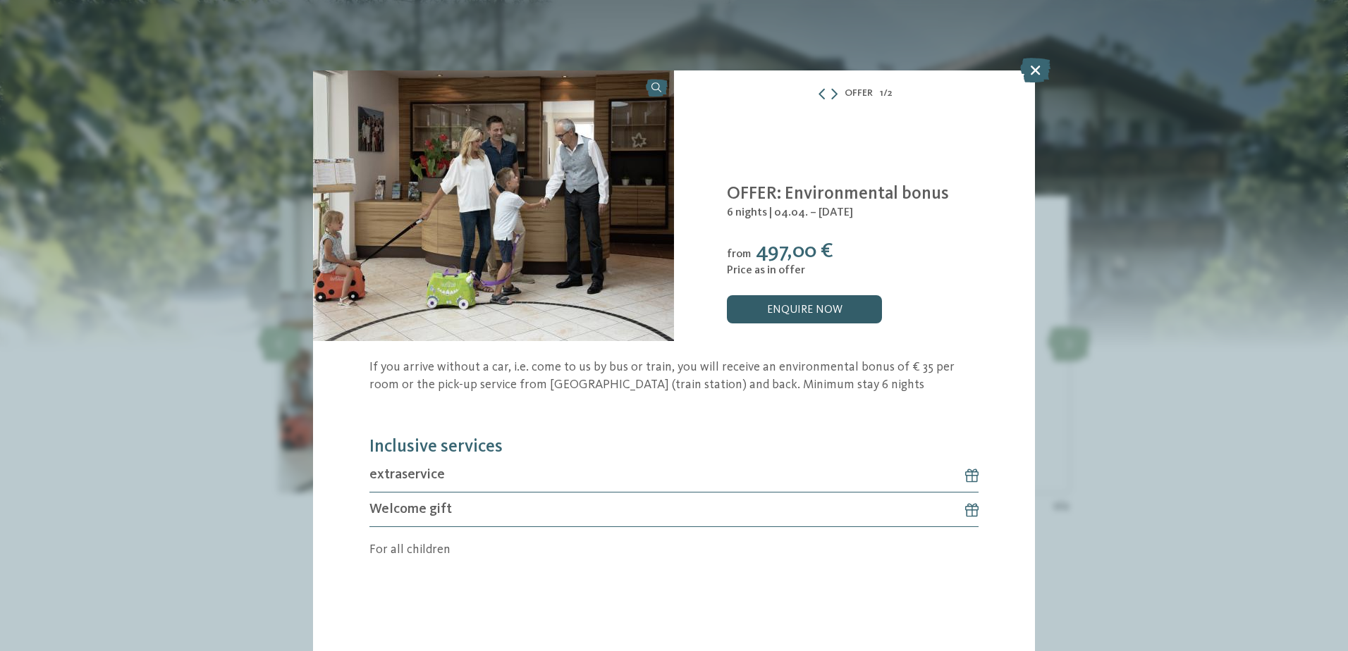
click at [842, 309] on link "enquire now" at bounding box center [804, 309] width 155 height 28
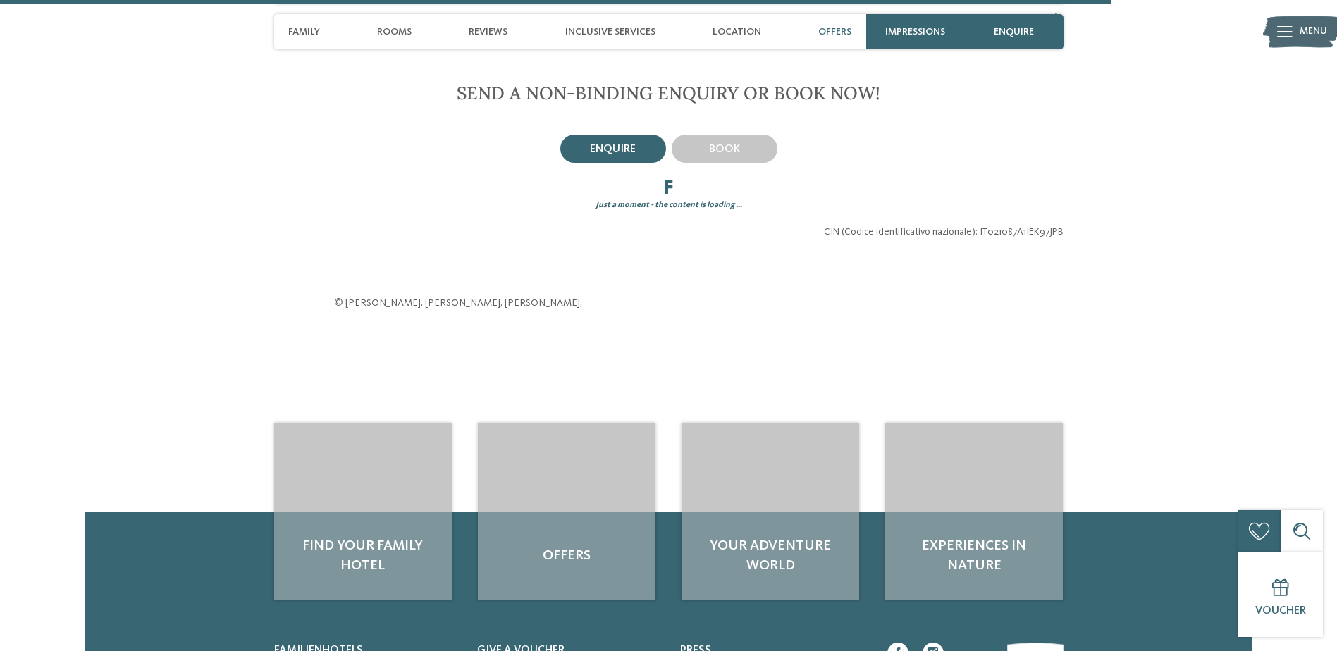
scroll to position [3026, 0]
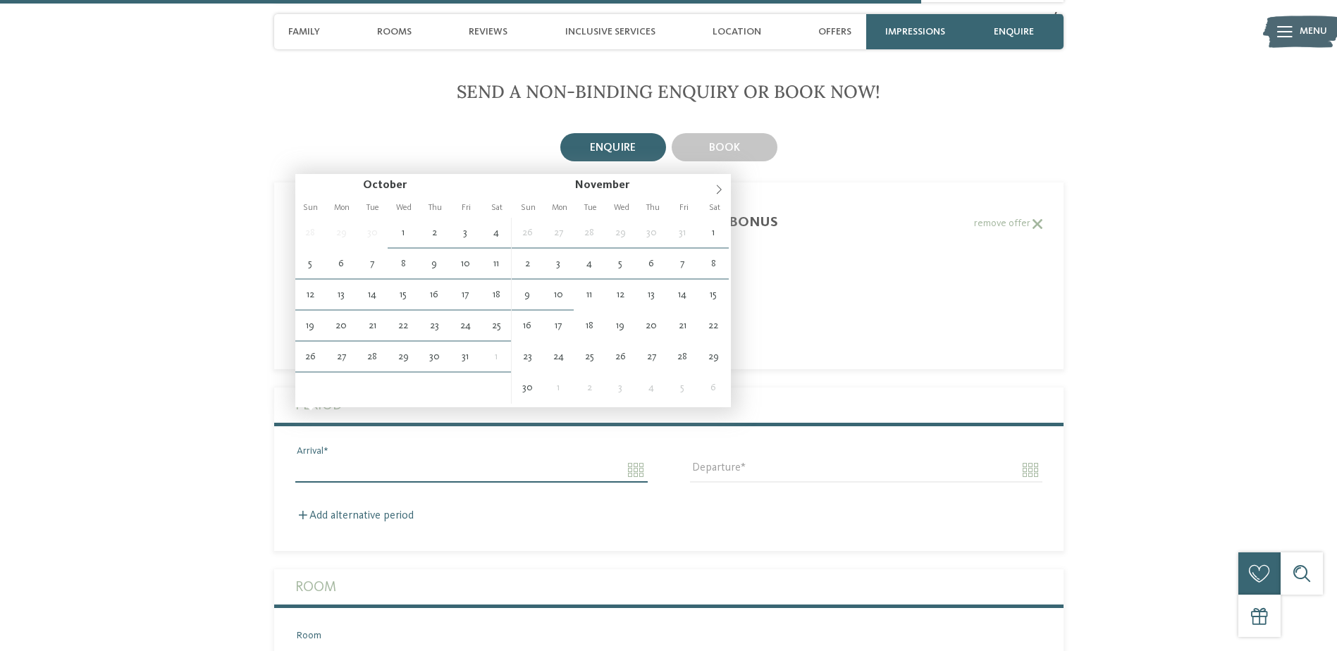
click at [363, 458] on input "Arrival" at bounding box center [471, 470] width 352 height 24
click at [719, 183] on span at bounding box center [719, 186] width 24 height 24
type input "****"
click at [719, 183] on span at bounding box center [719, 186] width 24 height 24
type input "****"
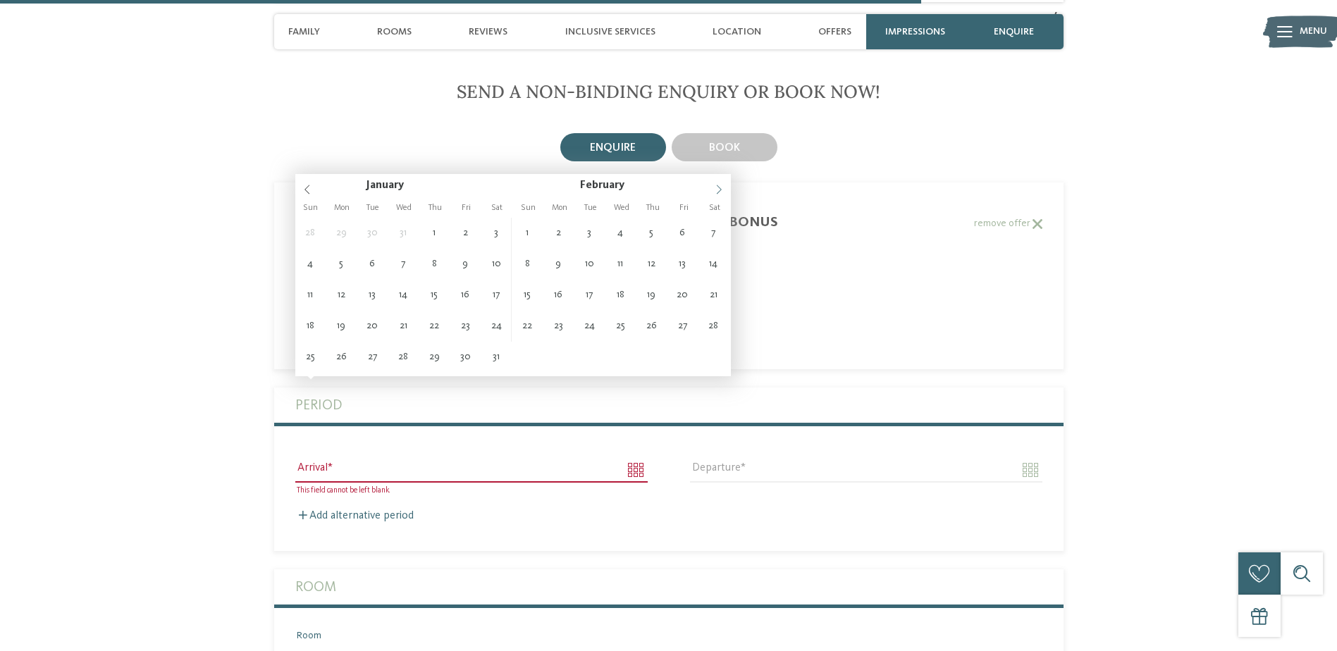
click at [719, 183] on span at bounding box center [719, 186] width 24 height 24
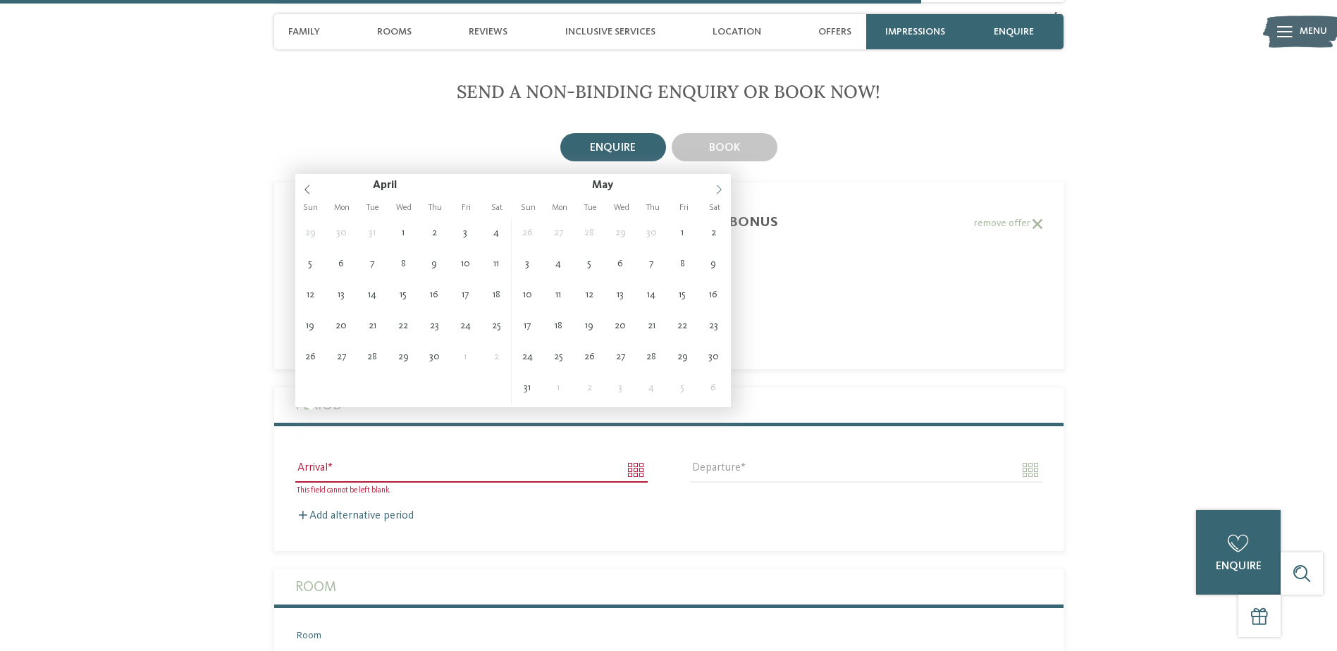
click at [718, 183] on span at bounding box center [719, 186] width 24 height 24
click at [717, 183] on span at bounding box center [719, 186] width 24 height 24
click at [716, 183] on span at bounding box center [719, 186] width 24 height 24
type input "**********"
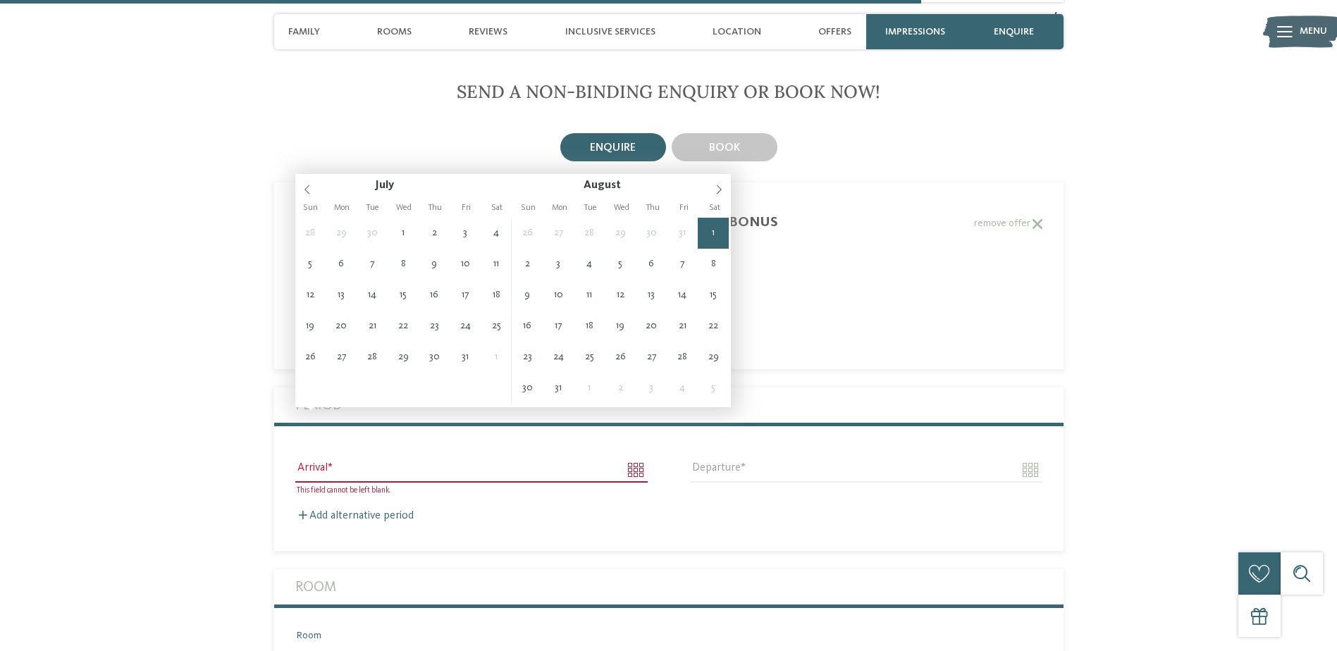
type input "****"
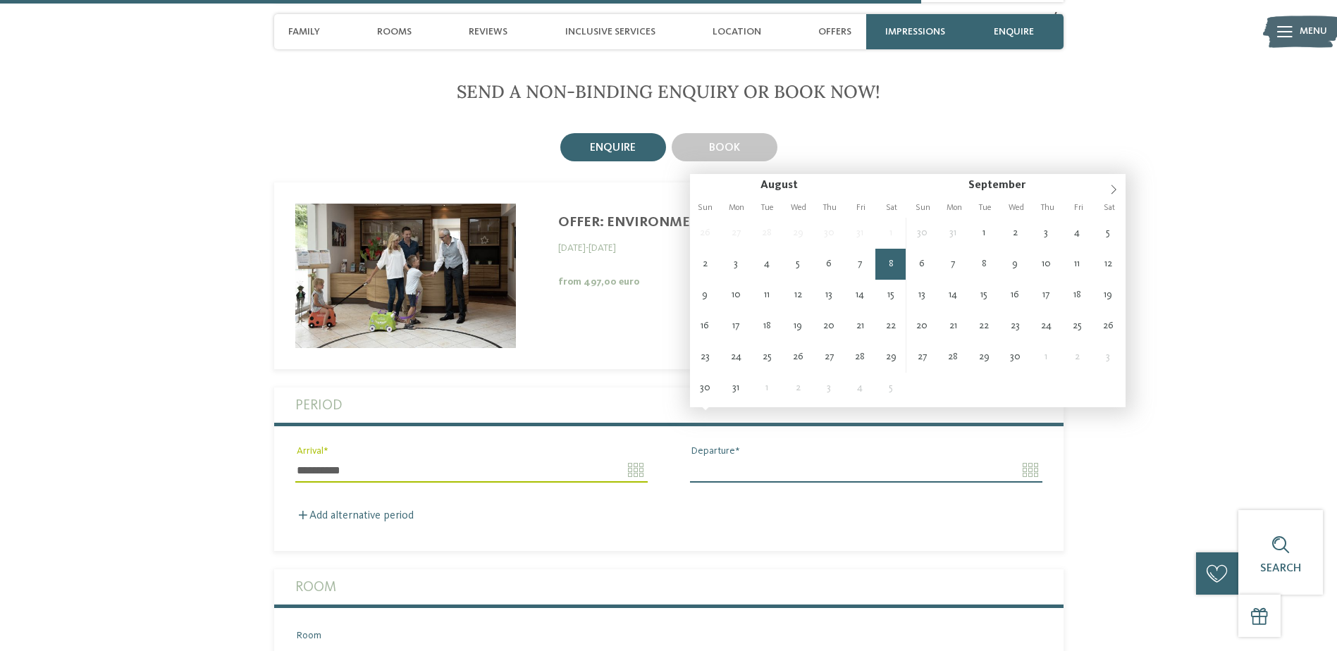
type input "**********"
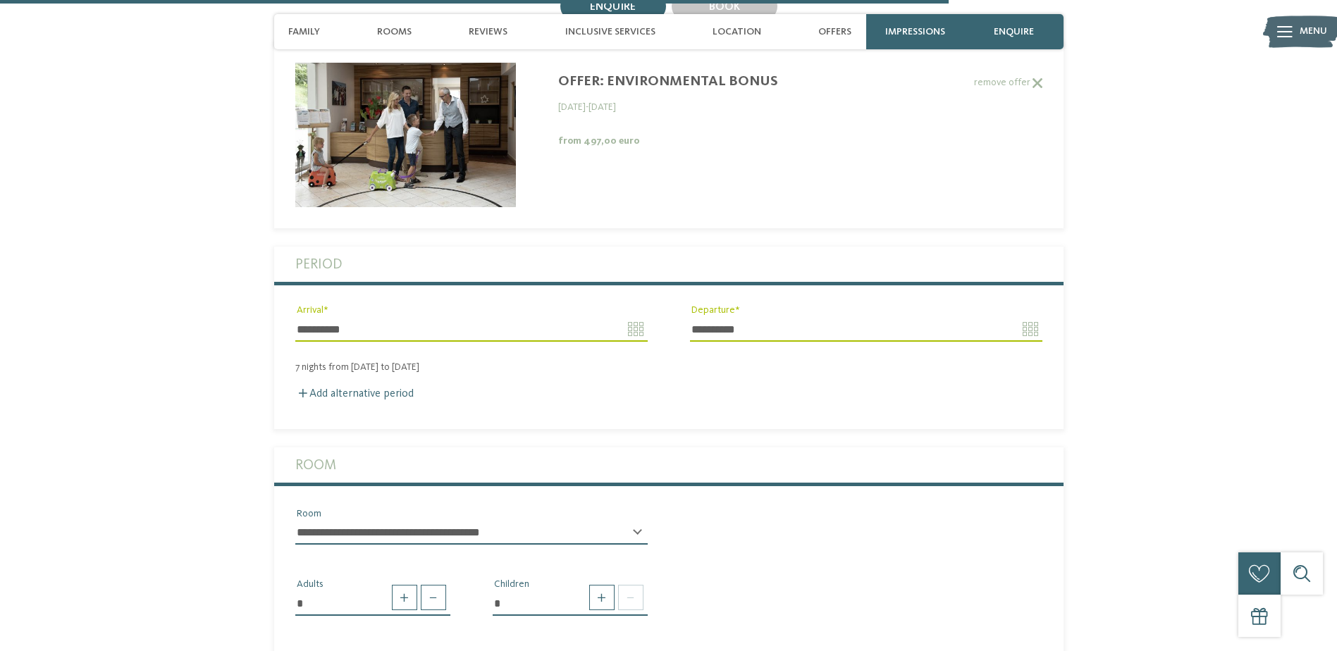
scroll to position [3237, 0]
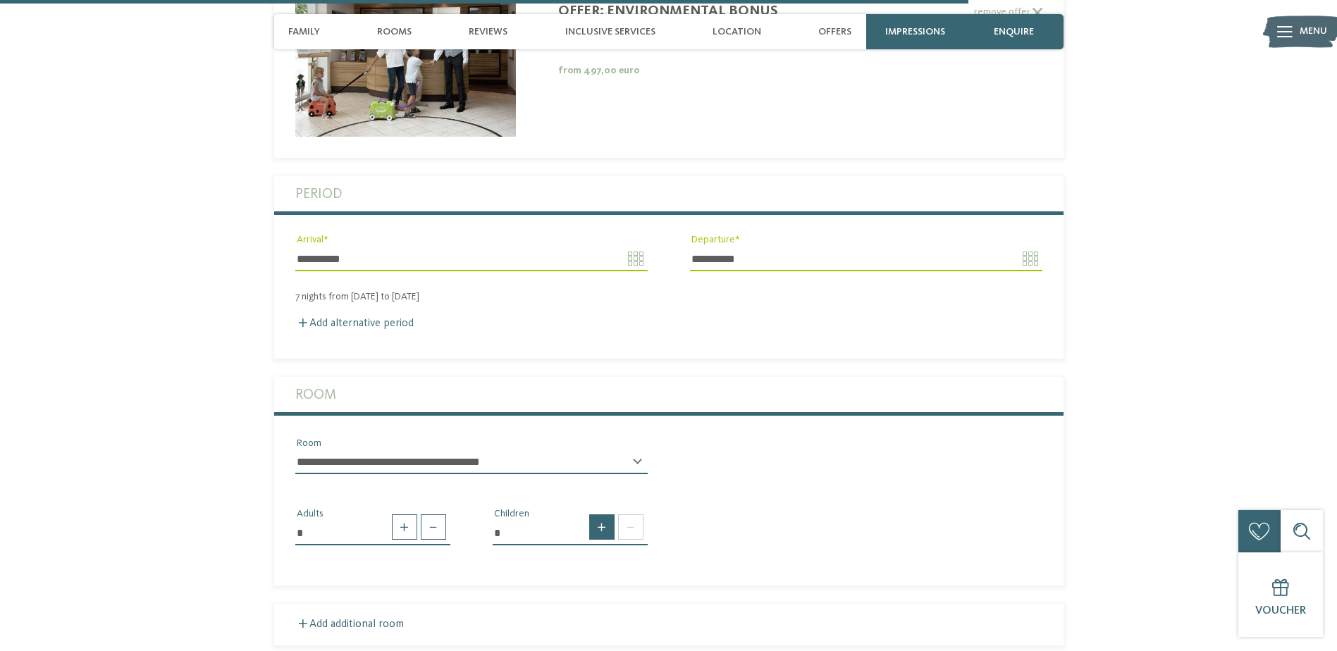
click at [603, 515] on span at bounding box center [601, 527] width 25 height 25
click at [598, 515] on span at bounding box center [601, 527] width 25 height 25
type input "*"
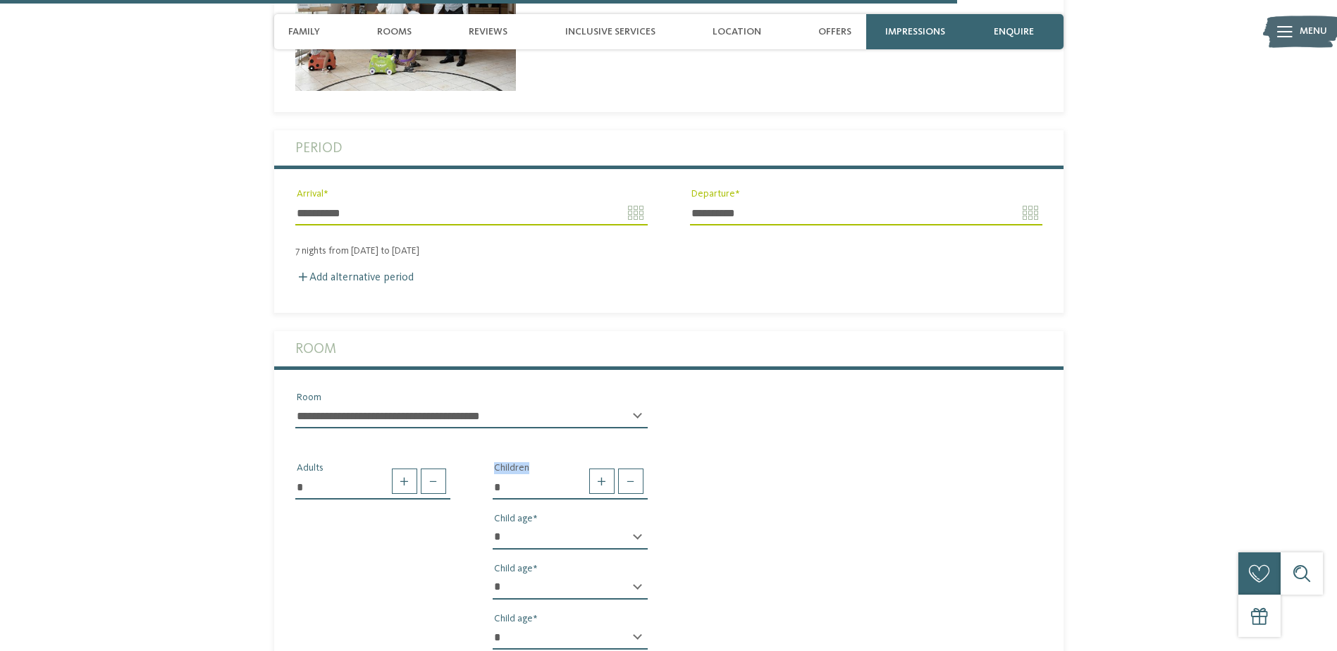
scroll to position [3308, 0]
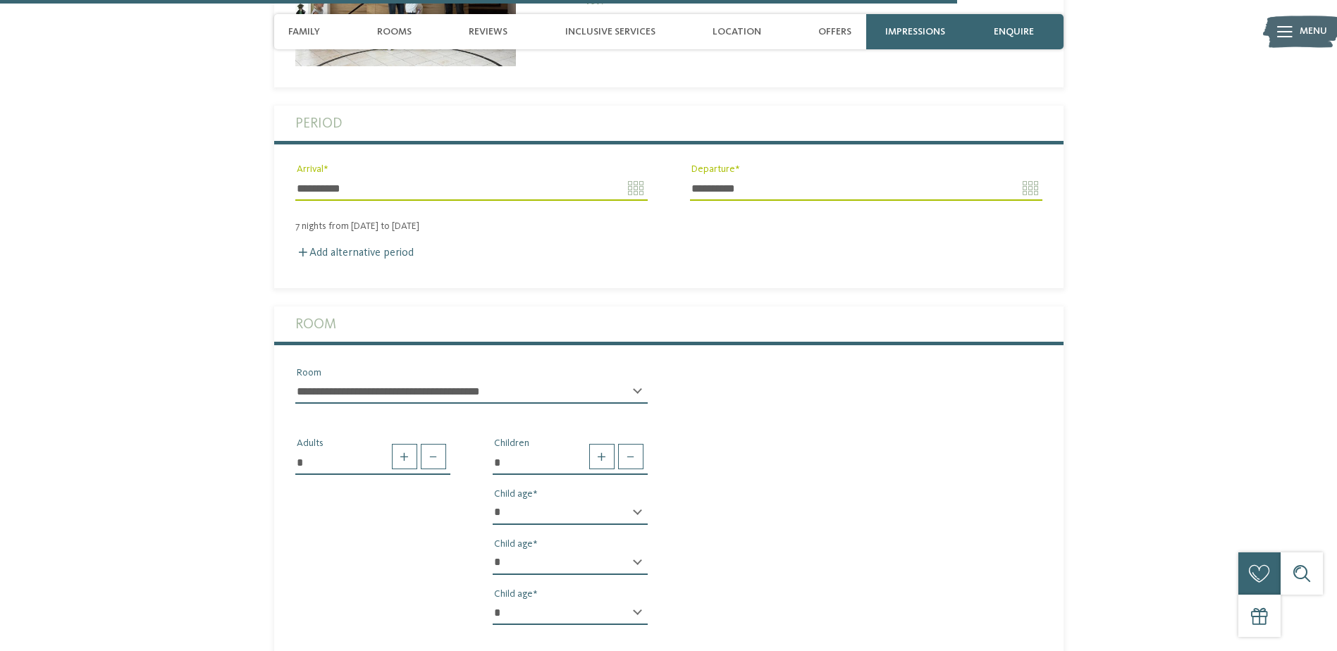
click at [520, 443] on div "* Children * * * * * * * * * * * ** ** ** ** ** ** ** ** Child age * * * * * * …" at bounding box center [570, 537] width 197 height 200
click at [513, 501] on select "* * * * * * * * * * * ** ** ** ** ** ** ** **" at bounding box center [570, 513] width 155 height 24
select select "*"
click at [493, 501] on select "* * * * * * * * * * * ** ** ** ** ** ** ** **" at bounding box center [570, 513] width 155 height 24
click at [560, 551] on select "* * * * * * * * * * * ** ** ** ** ** ** ** **" at bounding box center [570, 563] width 155 height 24
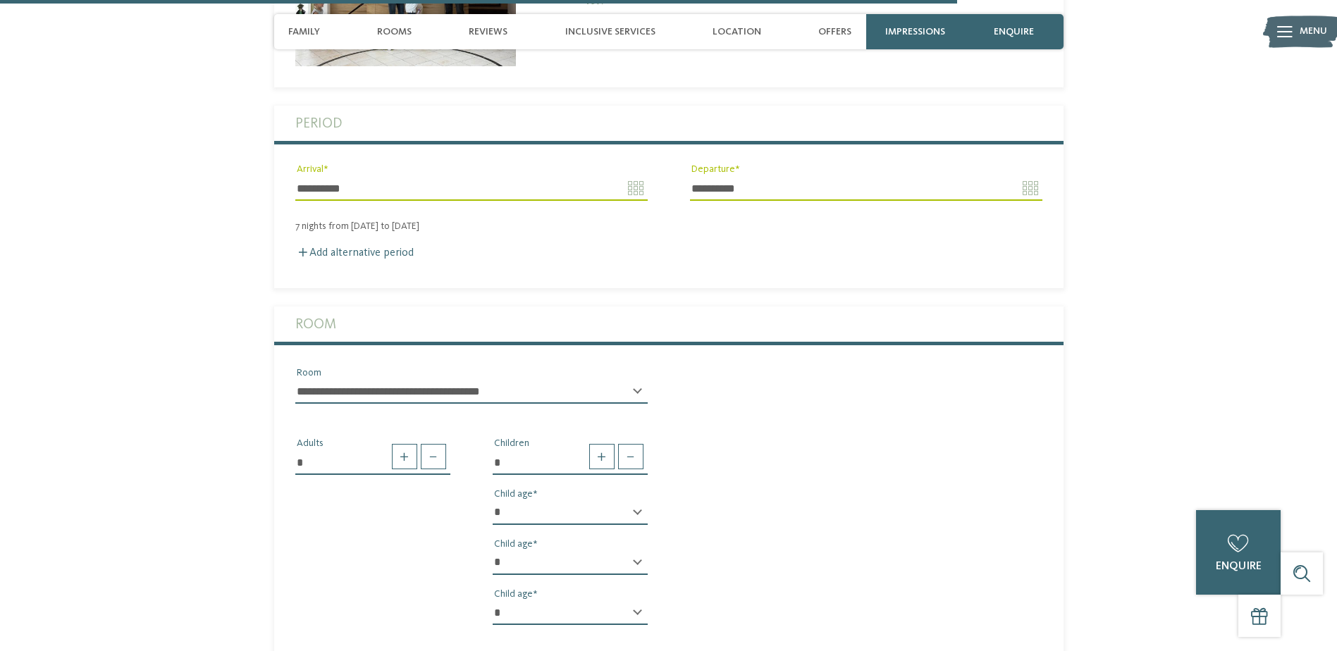
select select "*"
click at [493, 551] on select "* * * * * * * * * * * ** ** ** ** ** ** ** **" at bounding box center [570, 563] width 155 height 24
click at [533, 601] on select "* * * * * * * * * * * ** ** ** ** ** ** ** **" at bounding box center [570, 613] width 155 height 24
select select "**"
click at [493, 601] on select "* * * * * * * * * * * ** ** ** ** ** ** ** **" at bounding box center [570, 613] width 155 height 24
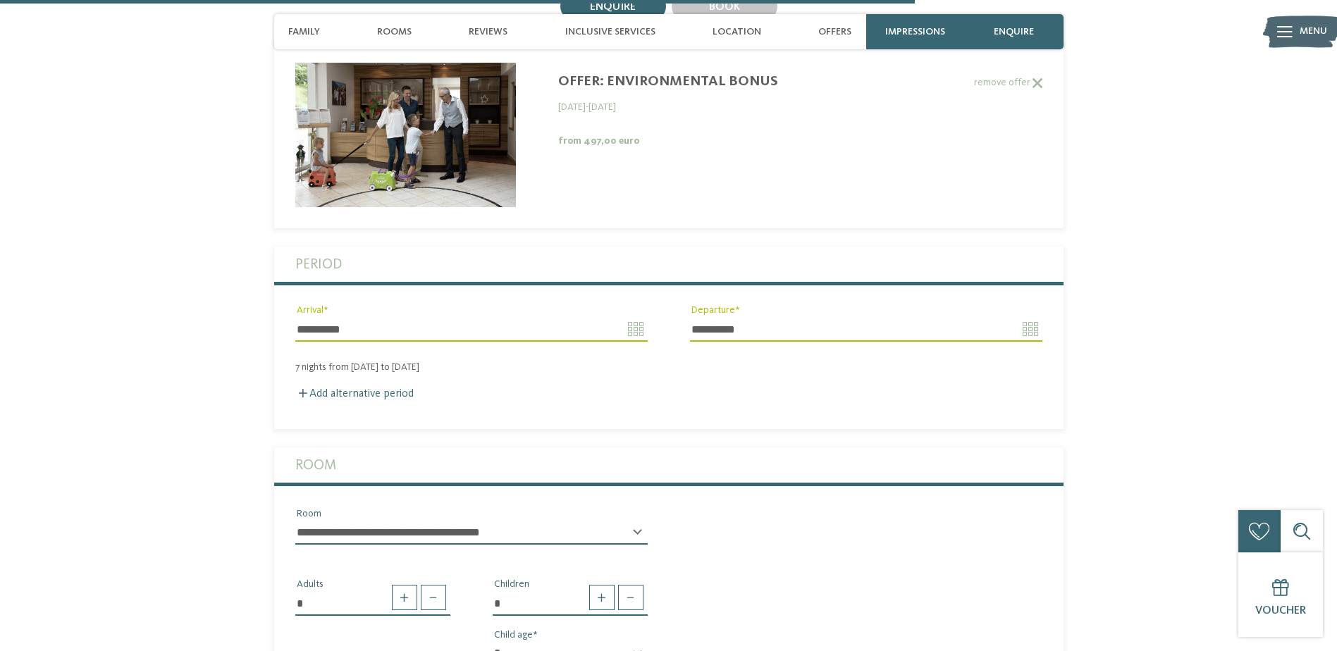
scroll to position [2814, 0]
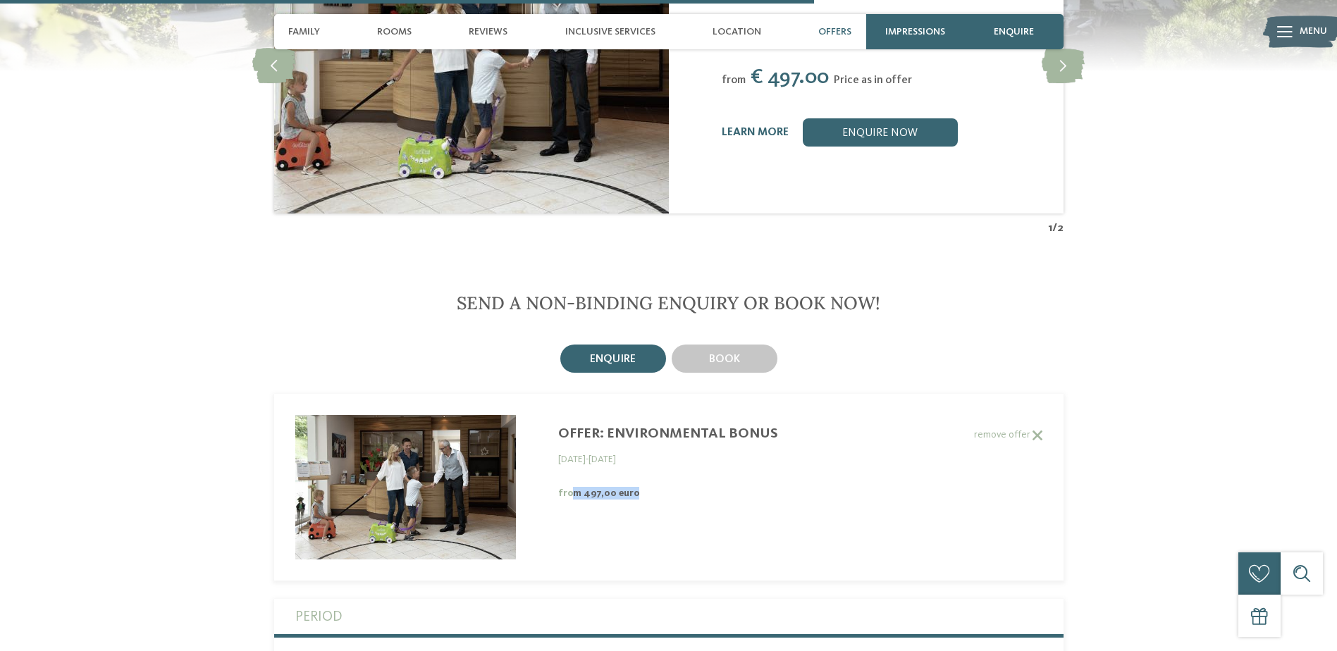
drag, startPoint x: 568, startPoint y: 437, endPoint x: 759, endPoint y: 437, distance: 191.0
click at [759, 487] on div "from 497,00 euro" at bounding box center [701, 493] width 287 height 13
click at [621, 489] on b "from 497,00 euro" at bounding box center [598, 494] width 81 height 10
drag, startPoint x: 586, startPoint y: 441, endPoint x: 661, endPoint y: 437, distance: 75.5
click at [661, 487] on div "from 497,00 euro" at bounding box center [701, 493] width 287 height 13
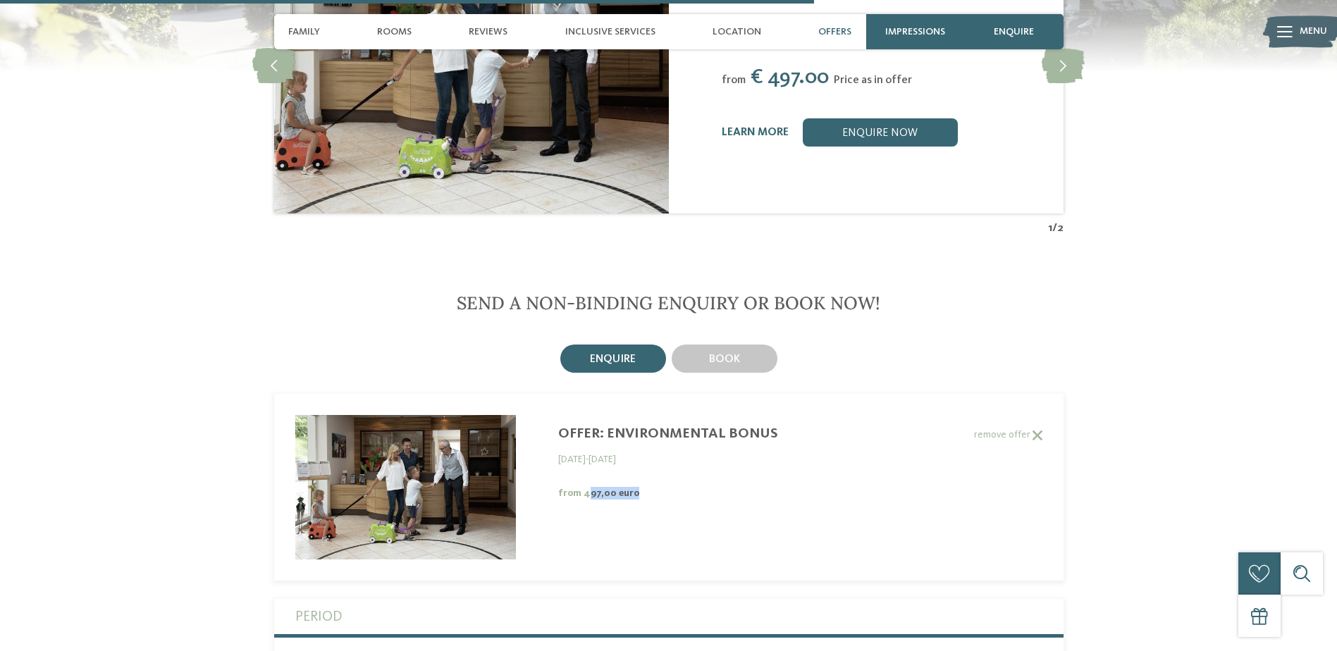
drag, startPoint x: 661, startPoint y: 437, endPoint x: 637, endPoint y: 439, distance: 24.8
click at [637, 487] on div "from 497,00 euro" at bounding box center [701, 493] width 287 height 13
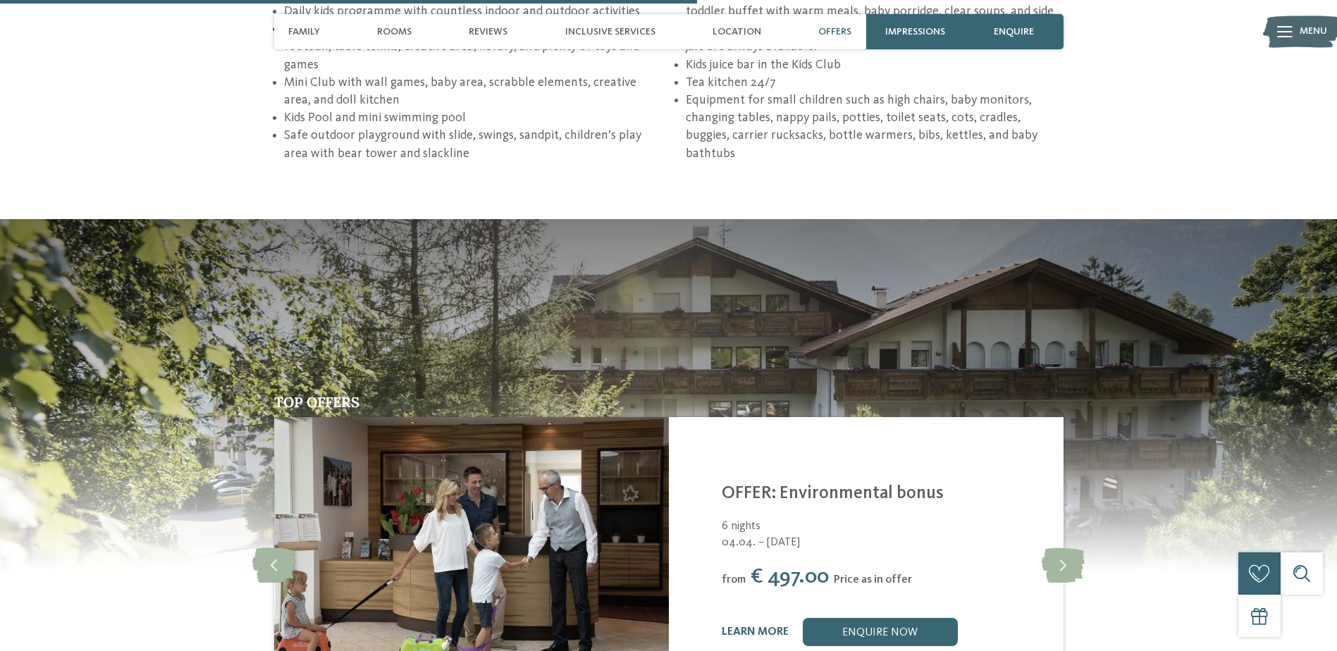
scroll to position [2532, 0]
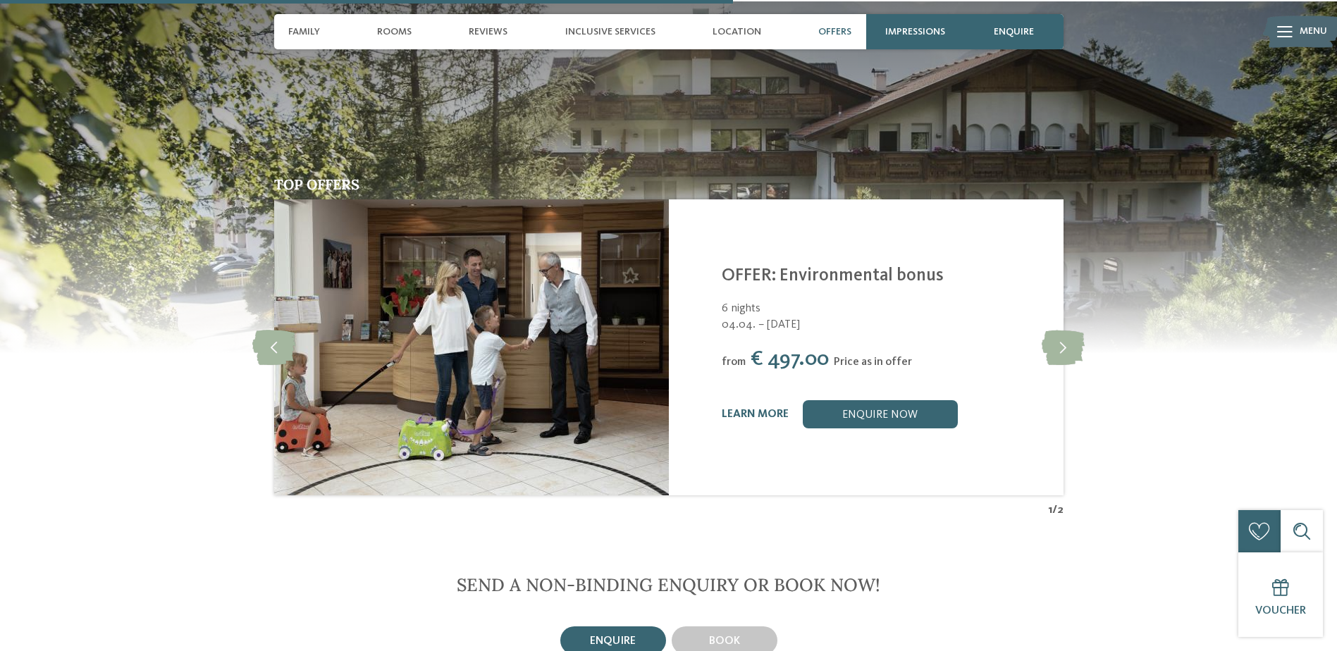
click at [864, 347] on div "from € 497.00 Price as in offer" at bounding box center [884, 359] width 324 height 25
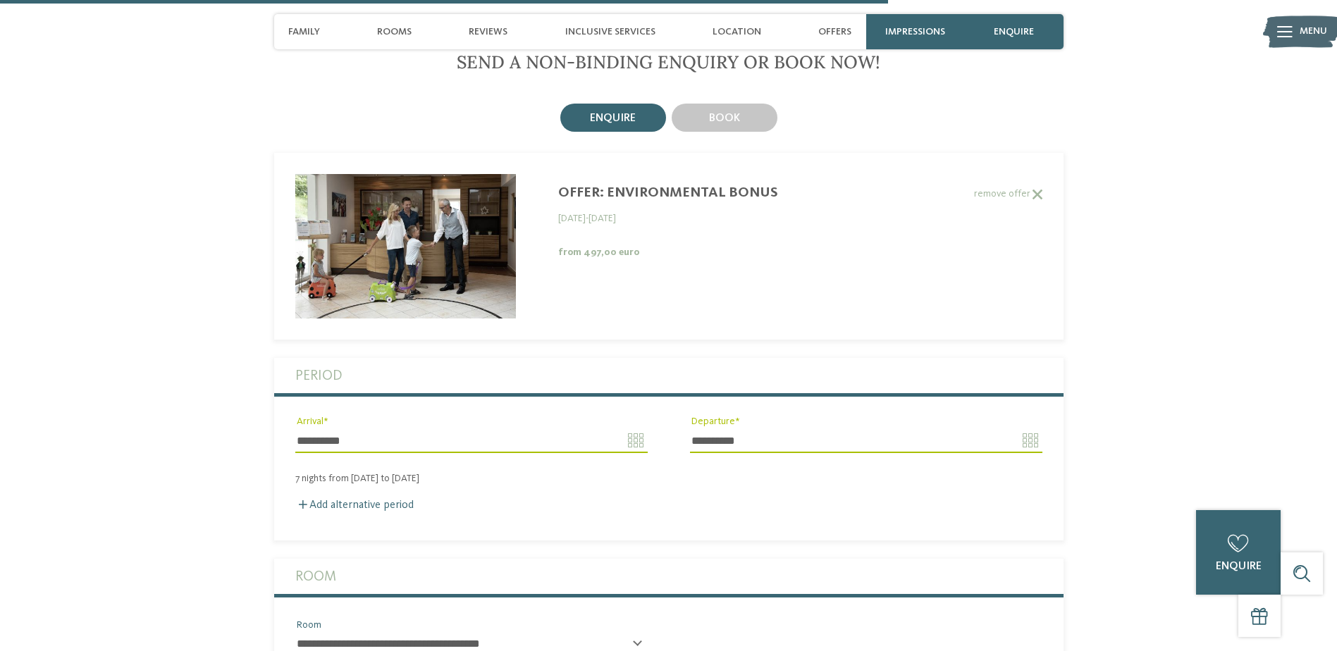
scroll to position [3096, 0]
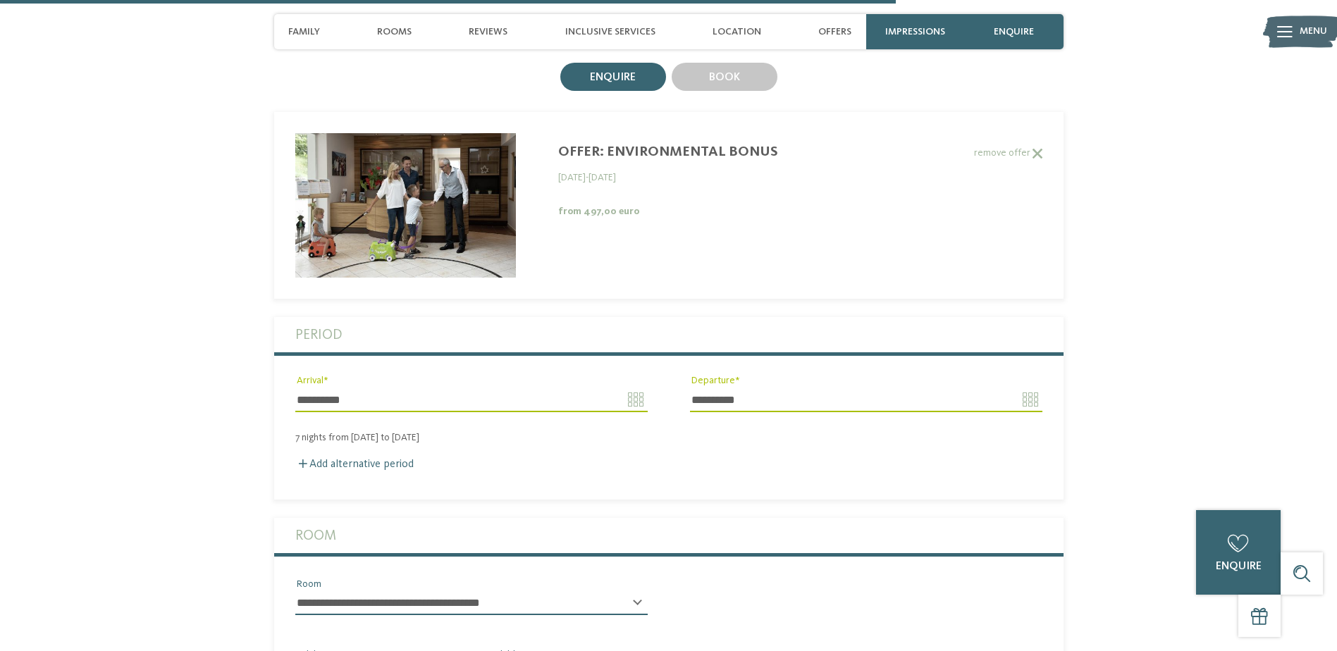
click at [605, 207] on b "from 497,00 euro" at bounding box center [598, 212] width 81 height 10
click at [630, 147] on label "remove offer" at bounding box center [658, 153] width 768 height 12
type input "**********"
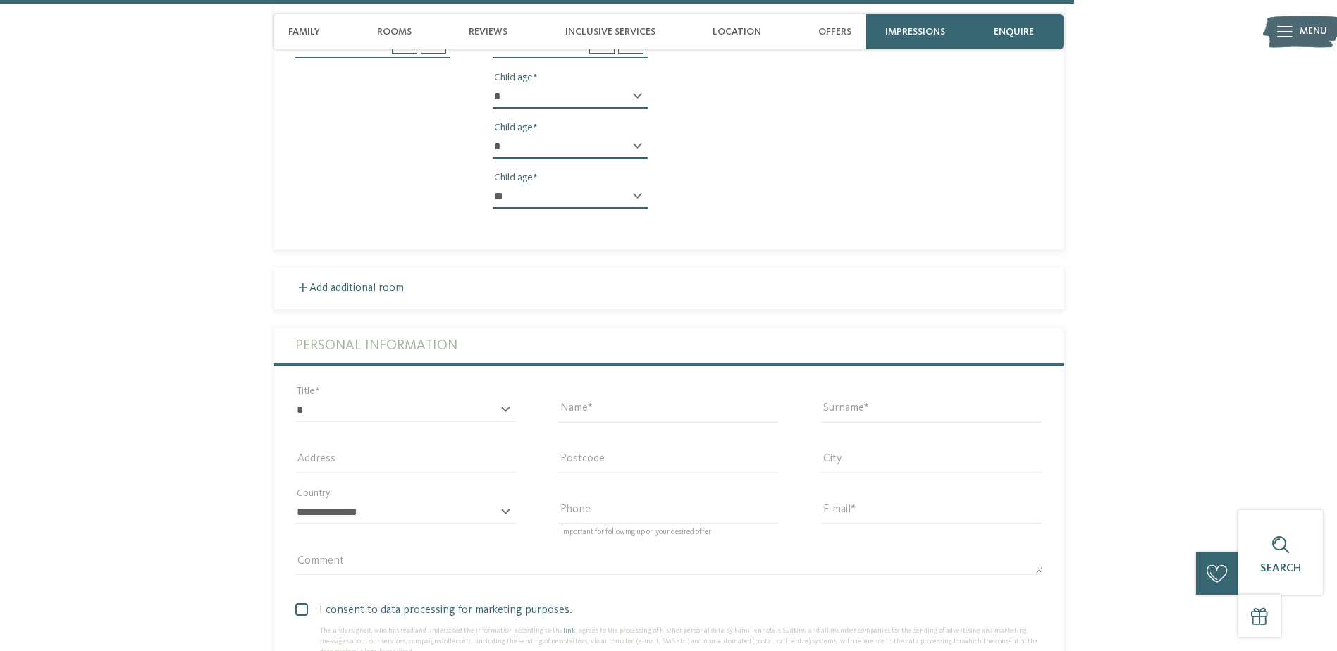
scroll to position [3589, 0]
